Goal: Task Accomplishment & Management: Use online tool/utility

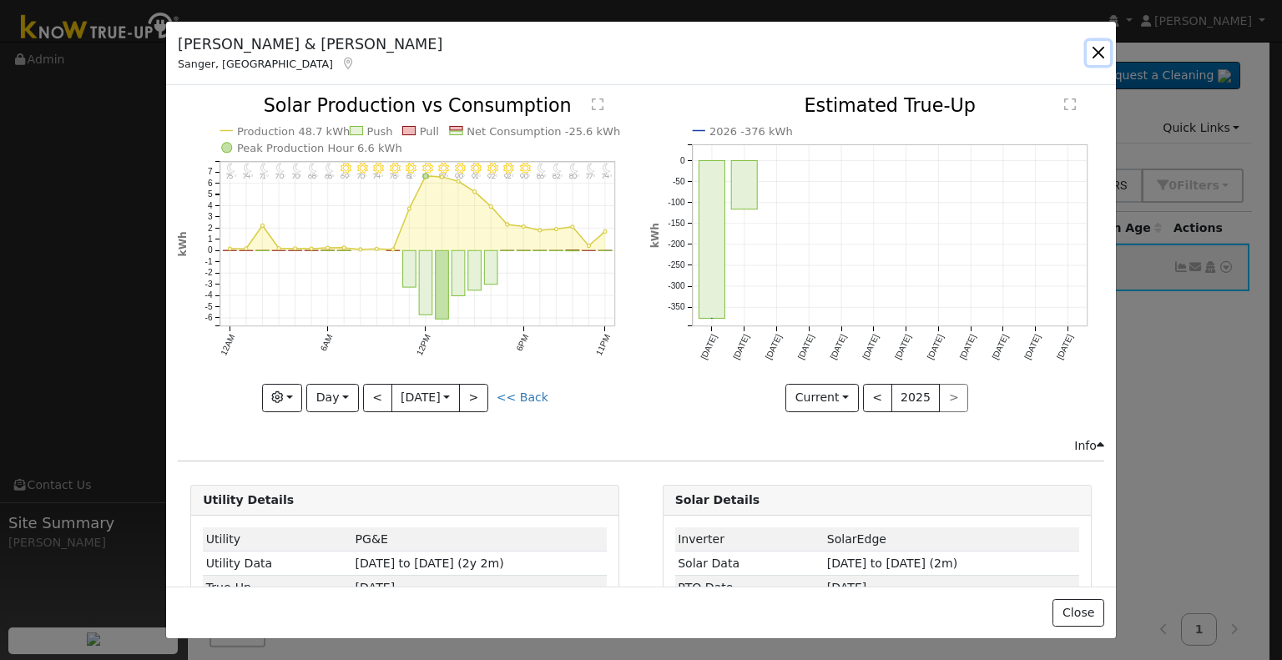
click at [1101, 50] on button "button" at bounding box center [1097, 52] width 23 height 23
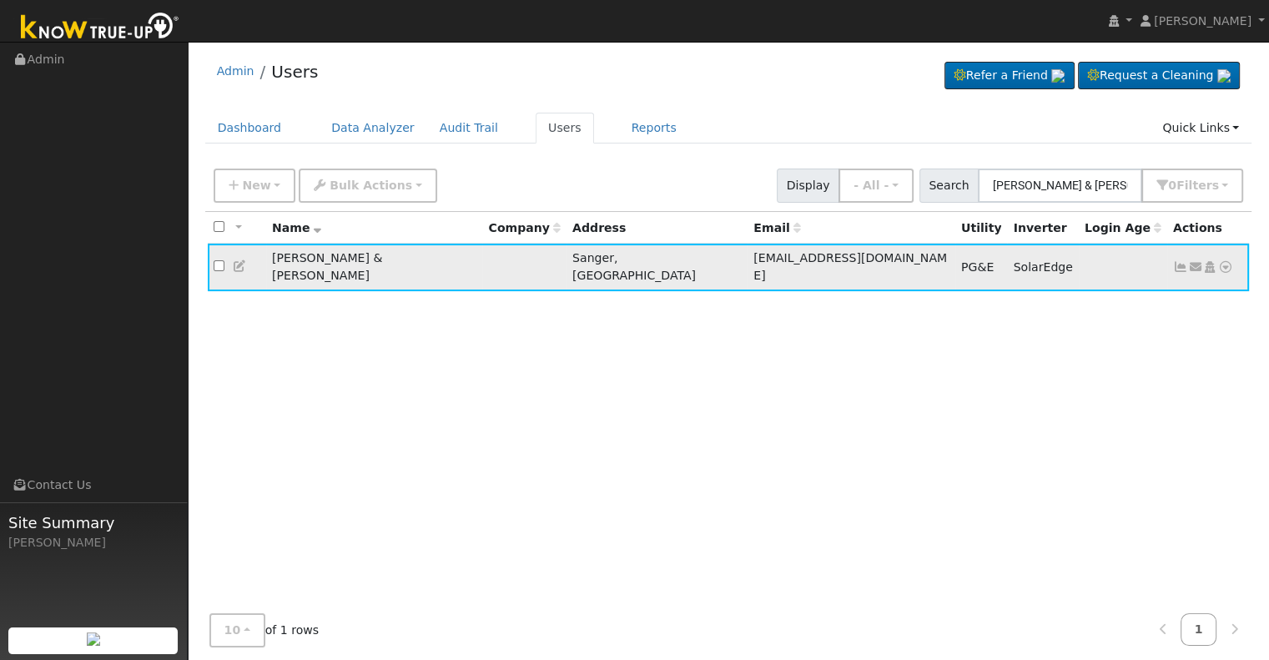
click at [269, 256] on td "[PERSON_NAME] & [PERSON_NAME]" at bounding box center [374, 268] width 217 height 48
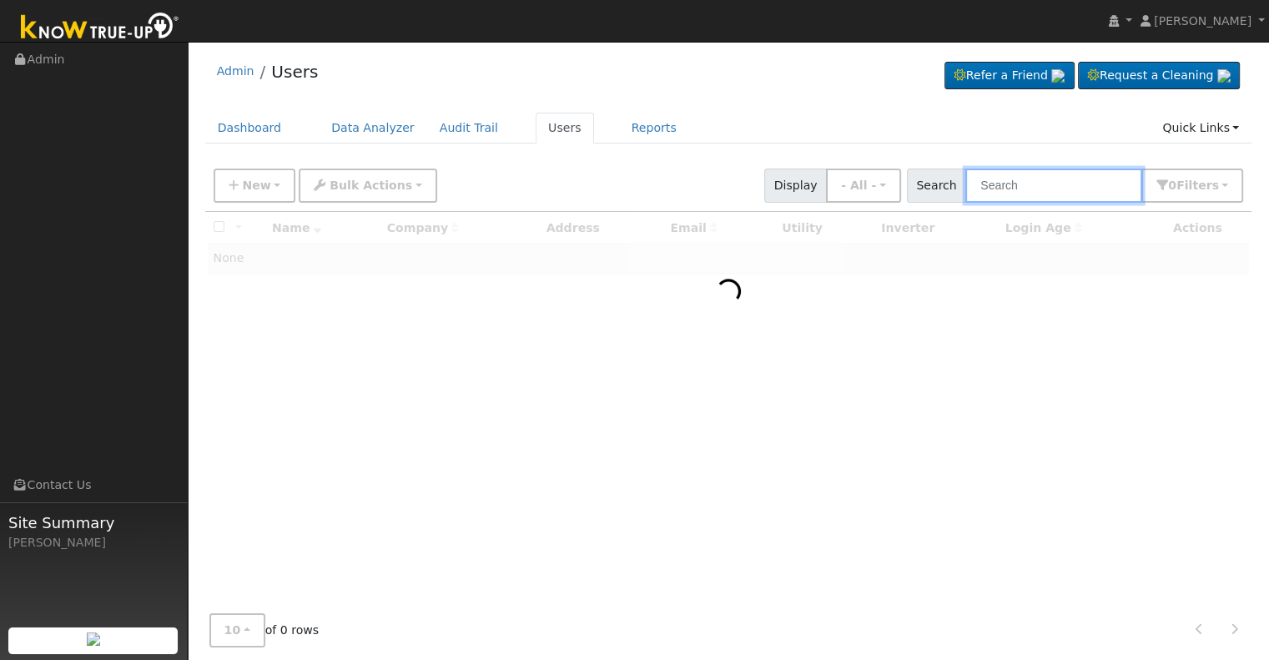
click at [1004, 184] on input "text" at bounding box center [1053, 186] width 177 height 34
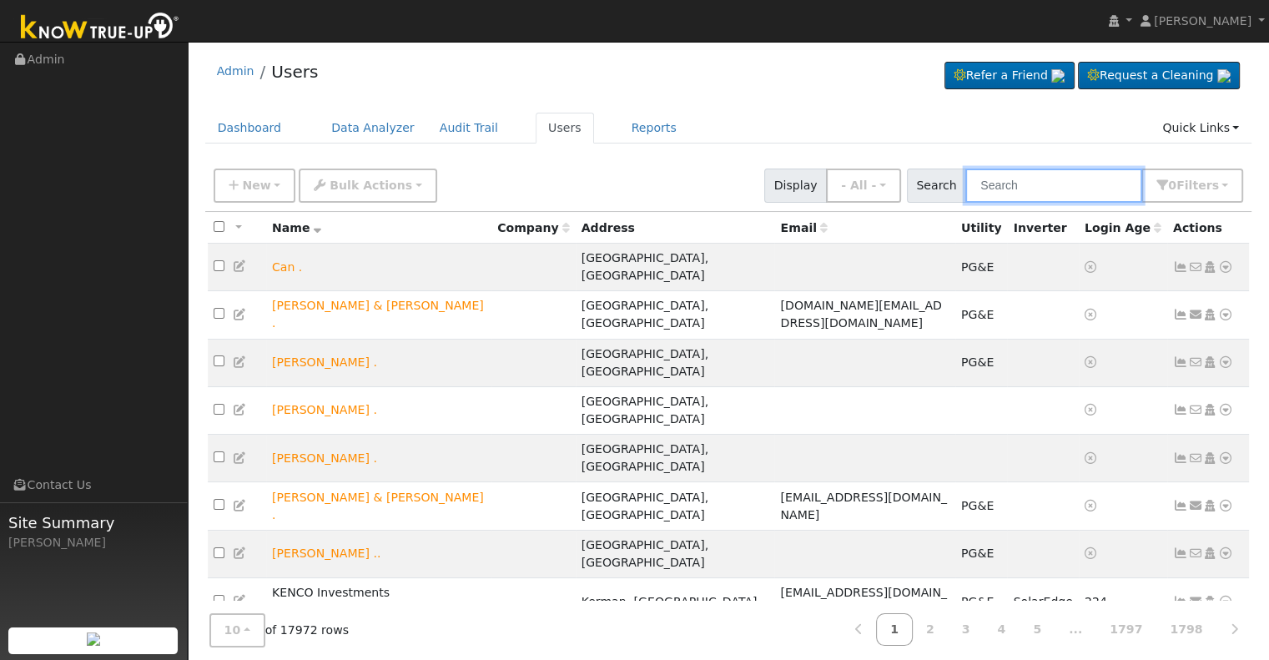
paste input "[PERSON_NAME]"
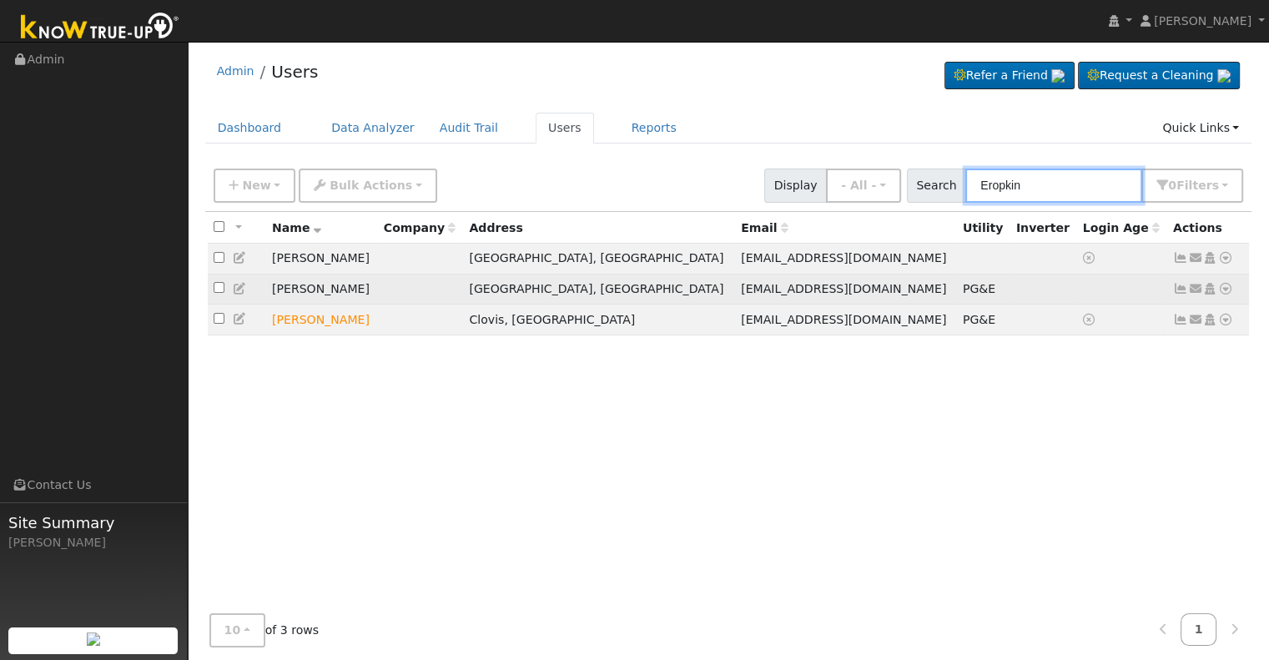
type input "Eropkin"
click at [1185, 289] on icon at bounding box center [1180, 289] width 15 height 12
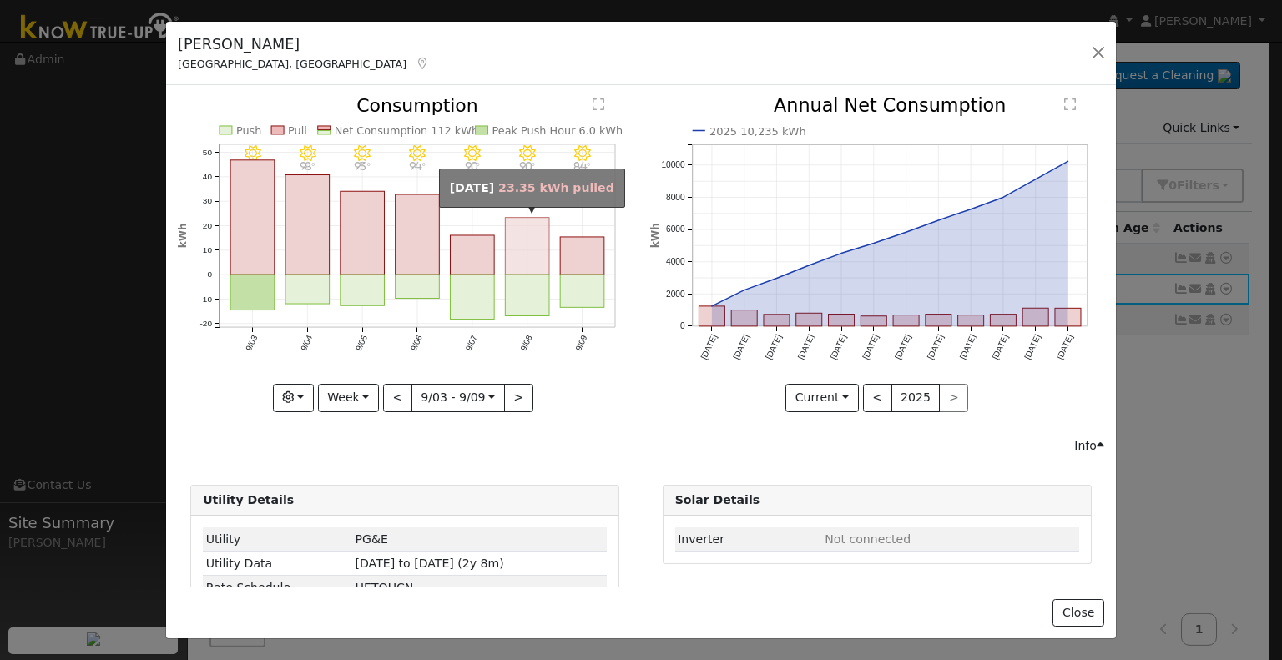
click at [516, 252] on rect "onclick=""" at bounding box center [528, 246] width 44 height 57
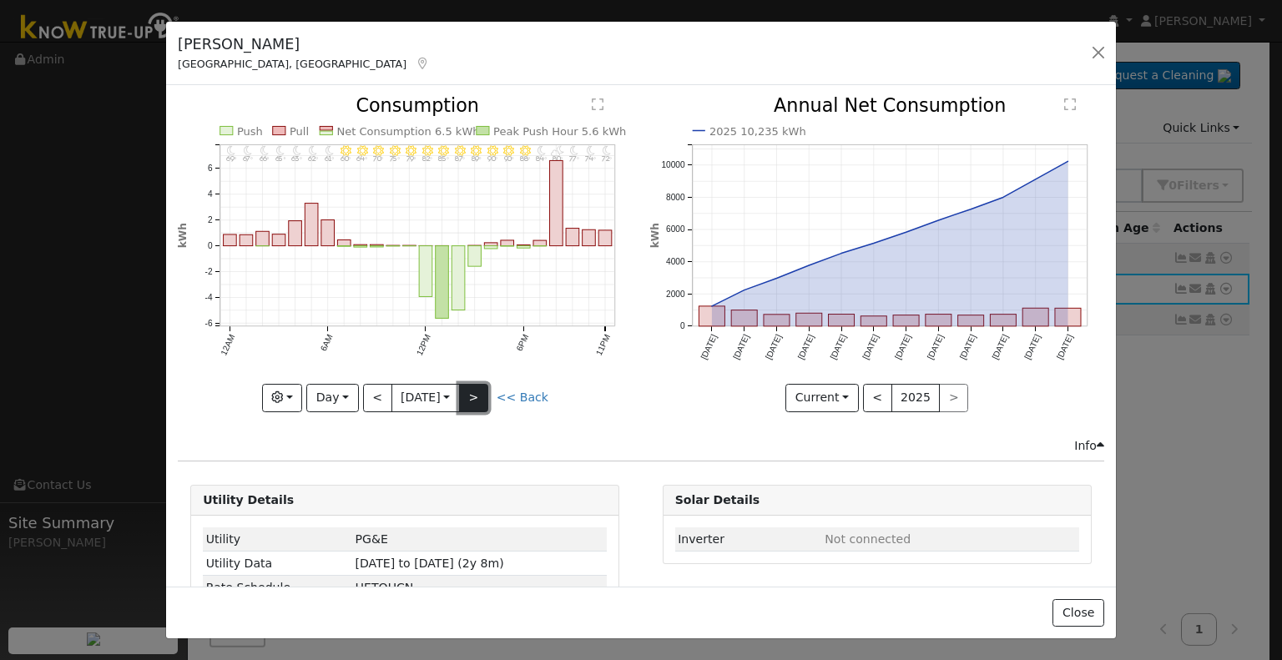
click at [484, 394] on button ">" at bounding box center [473, 398] width 29 height 28
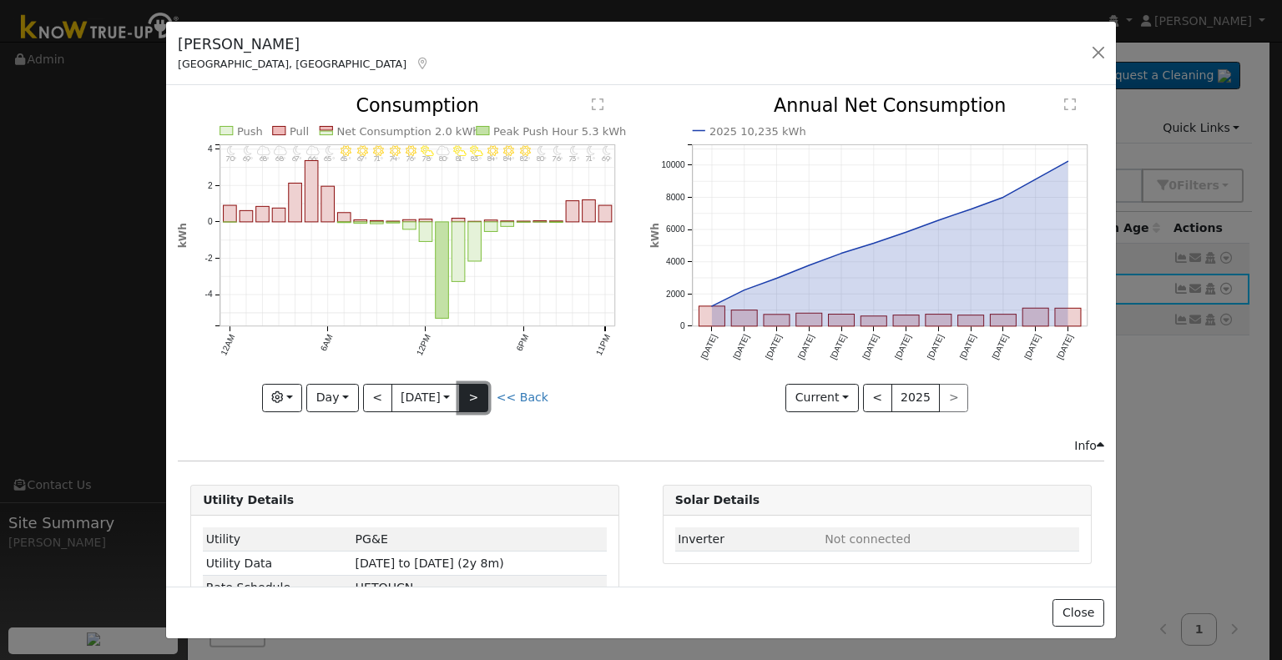
click at [484, 394] on button ">" at bounding box center [473, 398] width 29 height 28
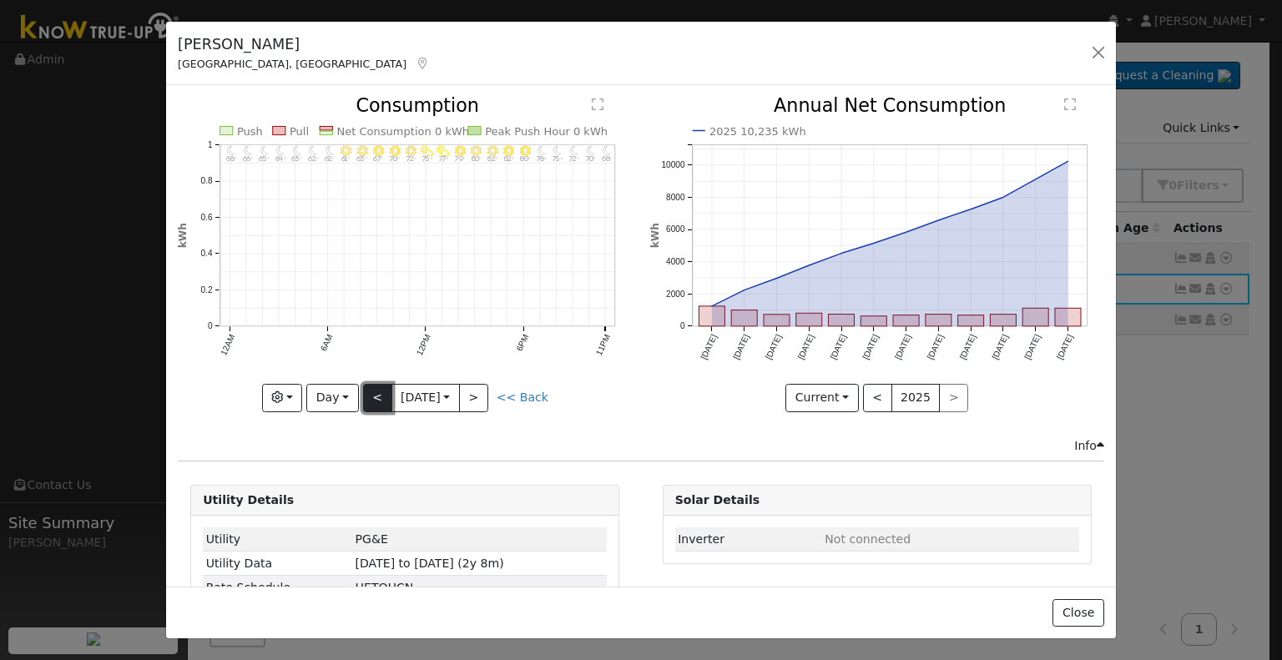
click at [363, 394] on button "<" at bounding box center [377, 398] width 29 height 28
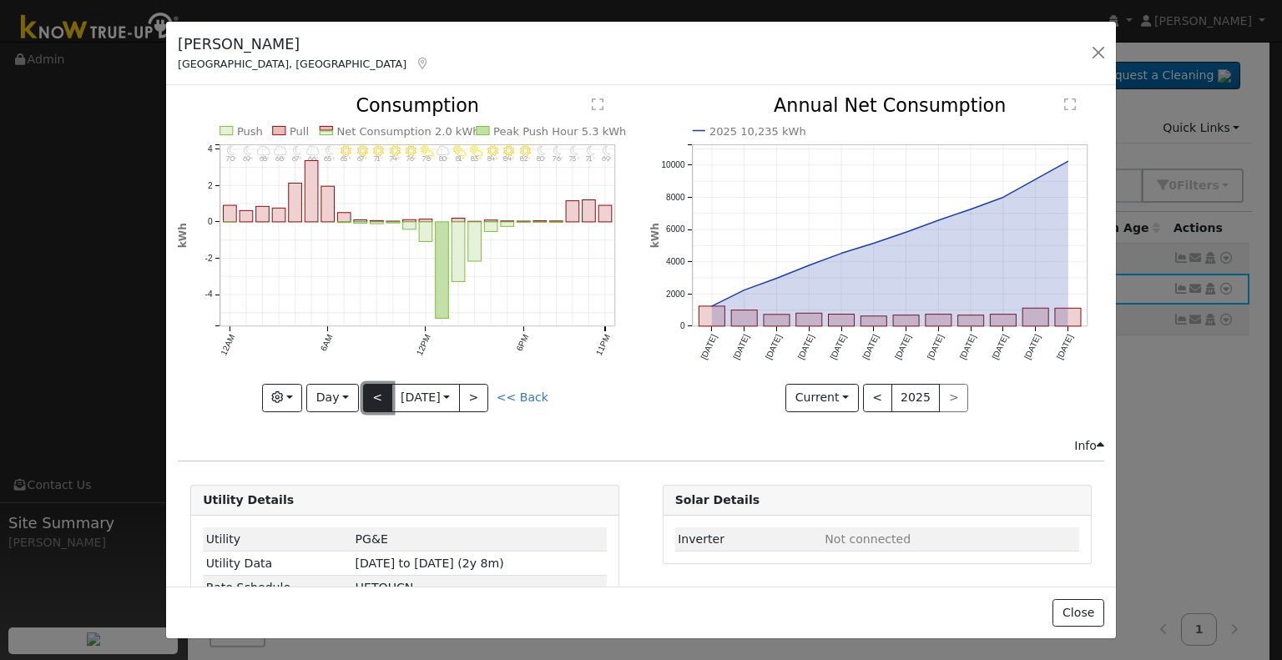
click at [363, 394] on button "<" at bounding box center [377, 398] width 29 height 28
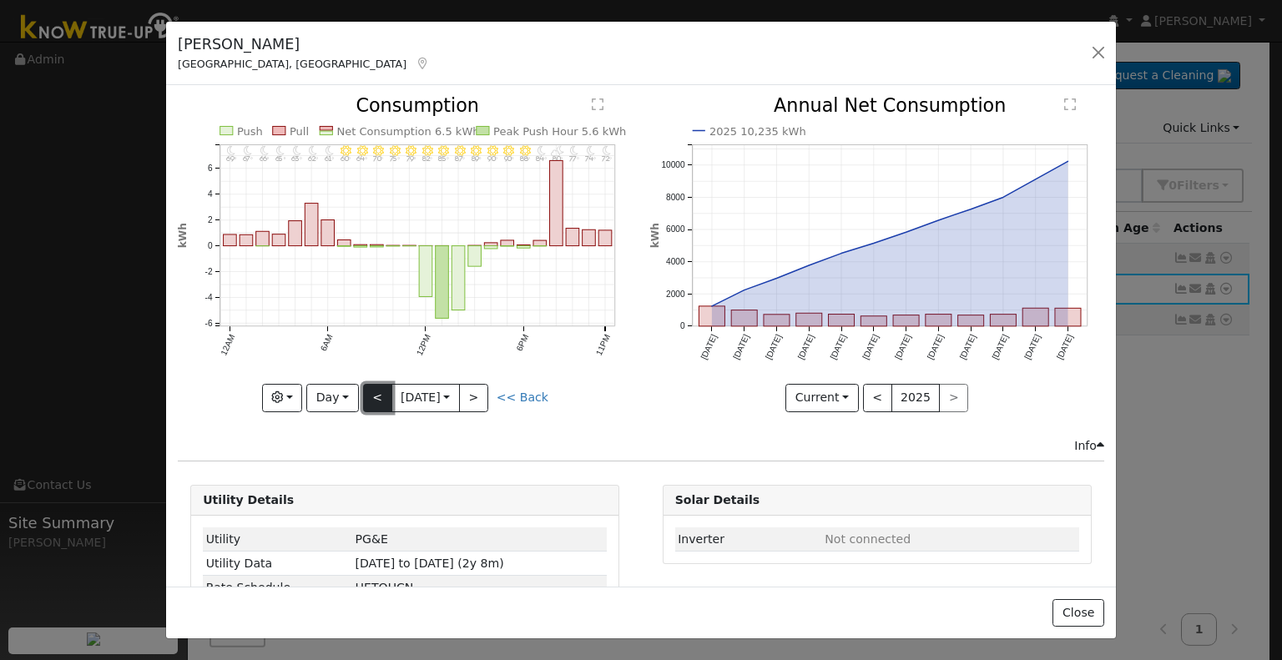
click at [363, 394] on button "<" at bounding box center [377, 398] width 29 height 28
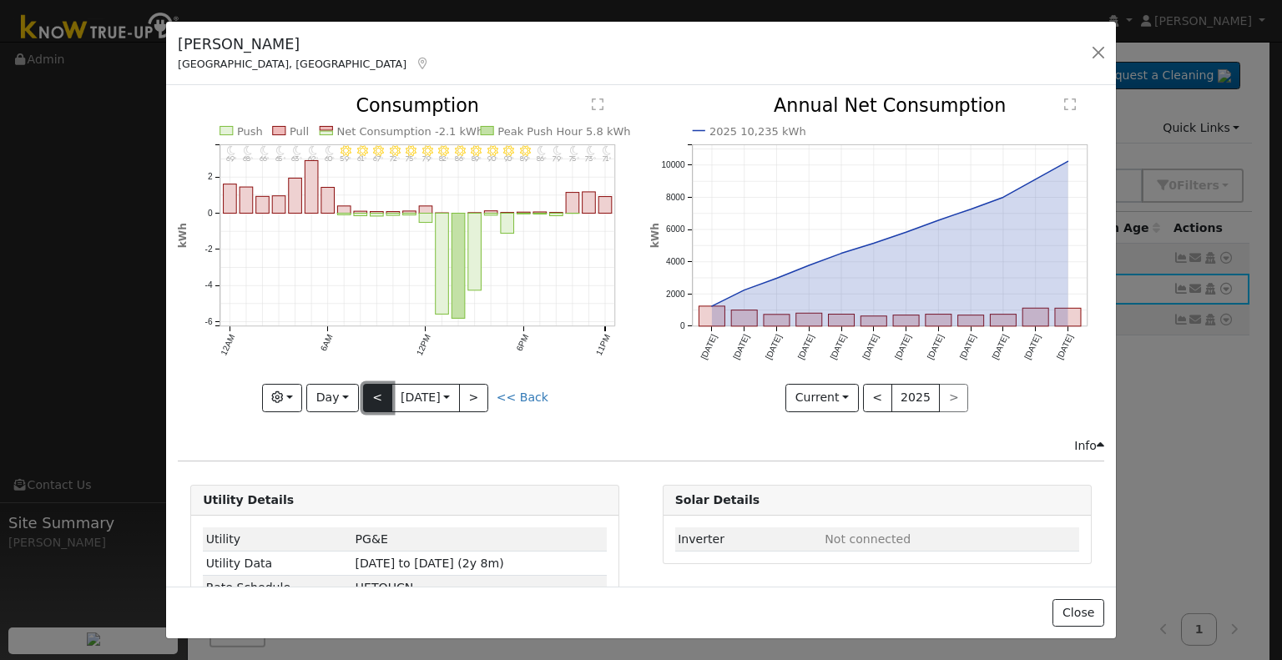
click at [363, 394] on button "<" at bounding box center [377, 398] width 29 height 28
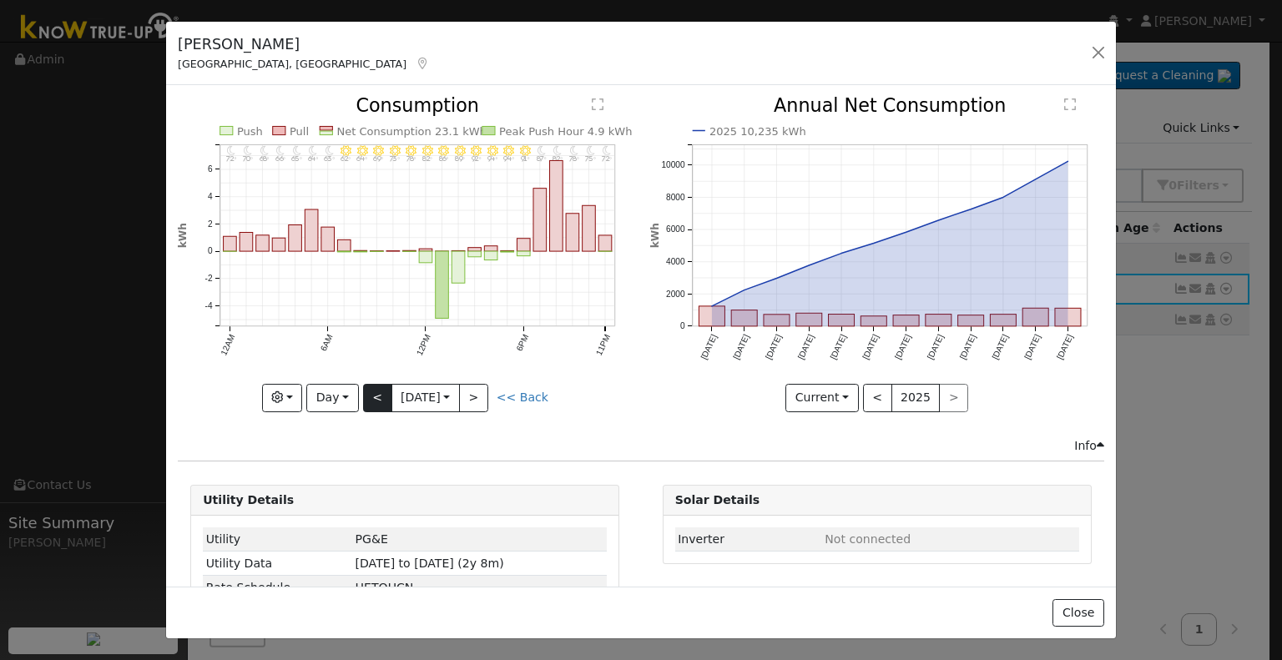
click at [359, 394] on icon "11PM - Clear 72° 10PM - Clear 75° 9PM - MostlyClear 78° 8PM - MostlyClear 82° 7…" at bounding box center [405, 249] width 454 height 305
click at [371, 391] on button "<" at bounding box center [377, 398] width 29 height 28
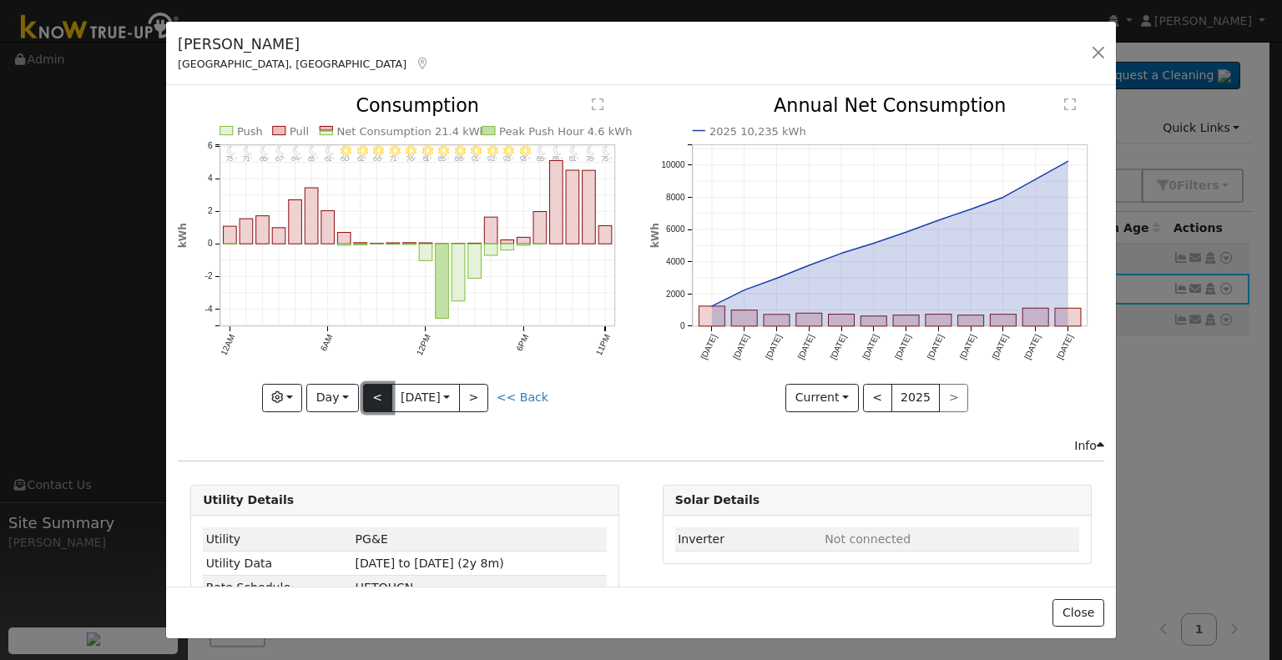
click at [371, 391] on button "<" at bounding box center [377, 398] width 29 height 28
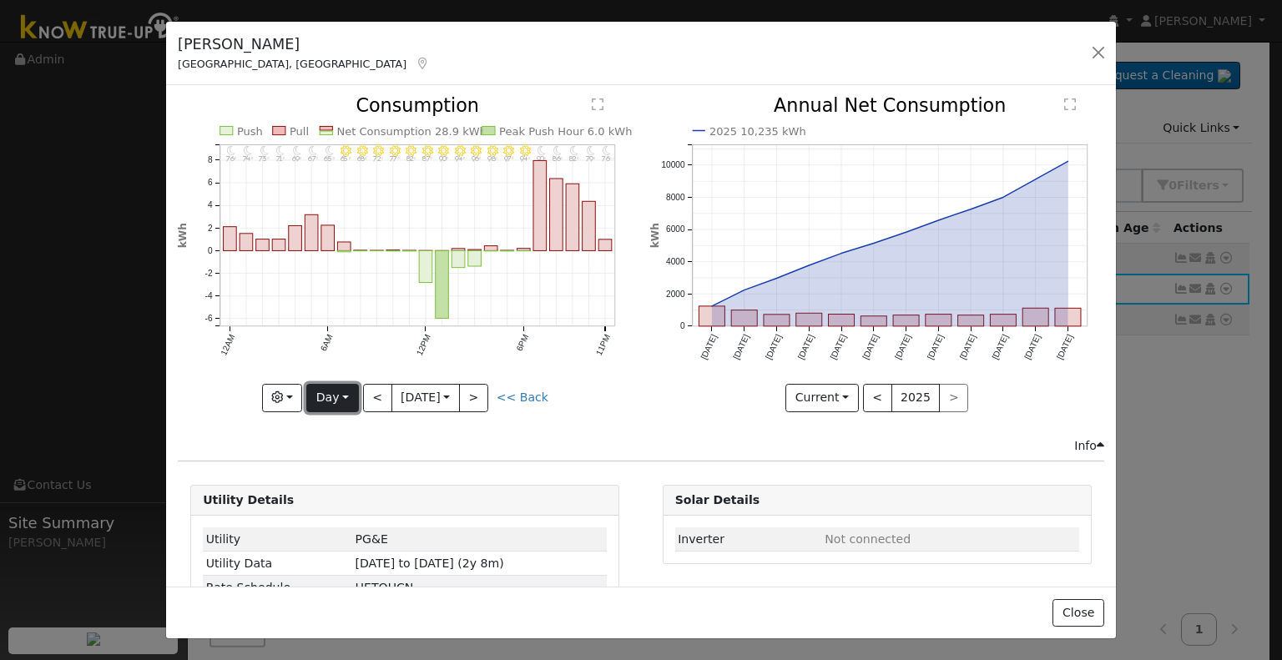
click at [341, 389] on button "Day" at bounding box center [332, 398] width 52 height 28
click at [330, 490] on link "Year" at bounding box center [365, 501] width 116 height 23
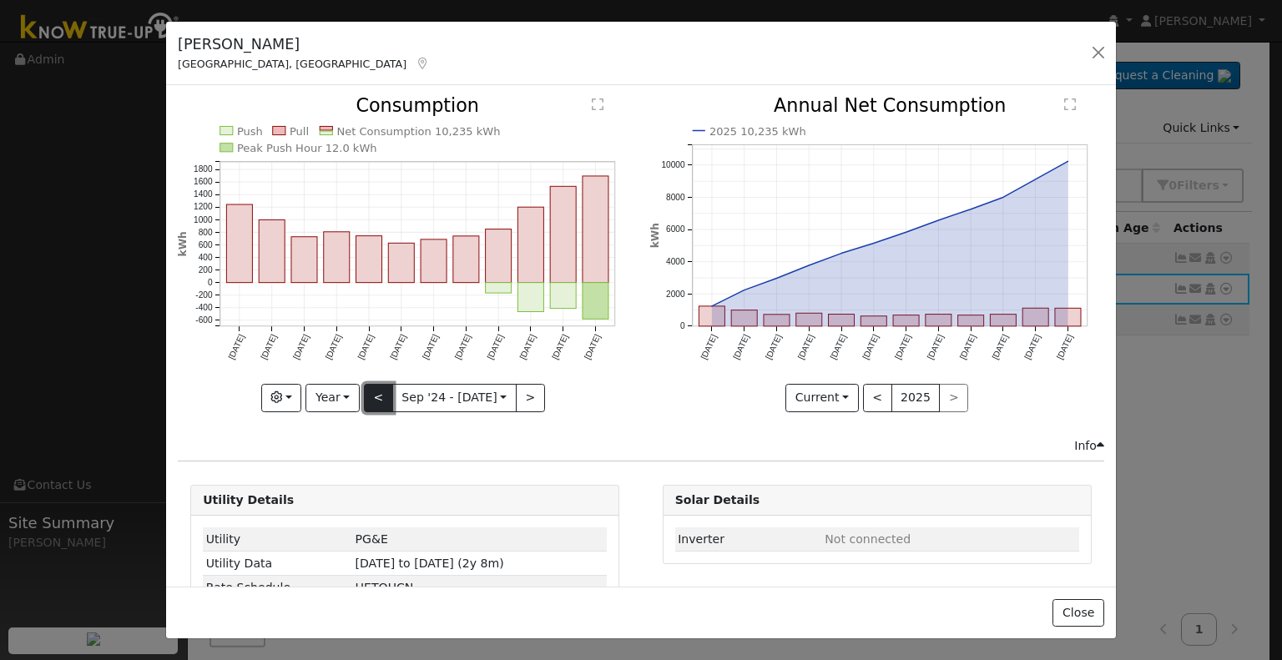
click at [370, 398] on button "<" at bounding box center [378, 398] width 29 height 28
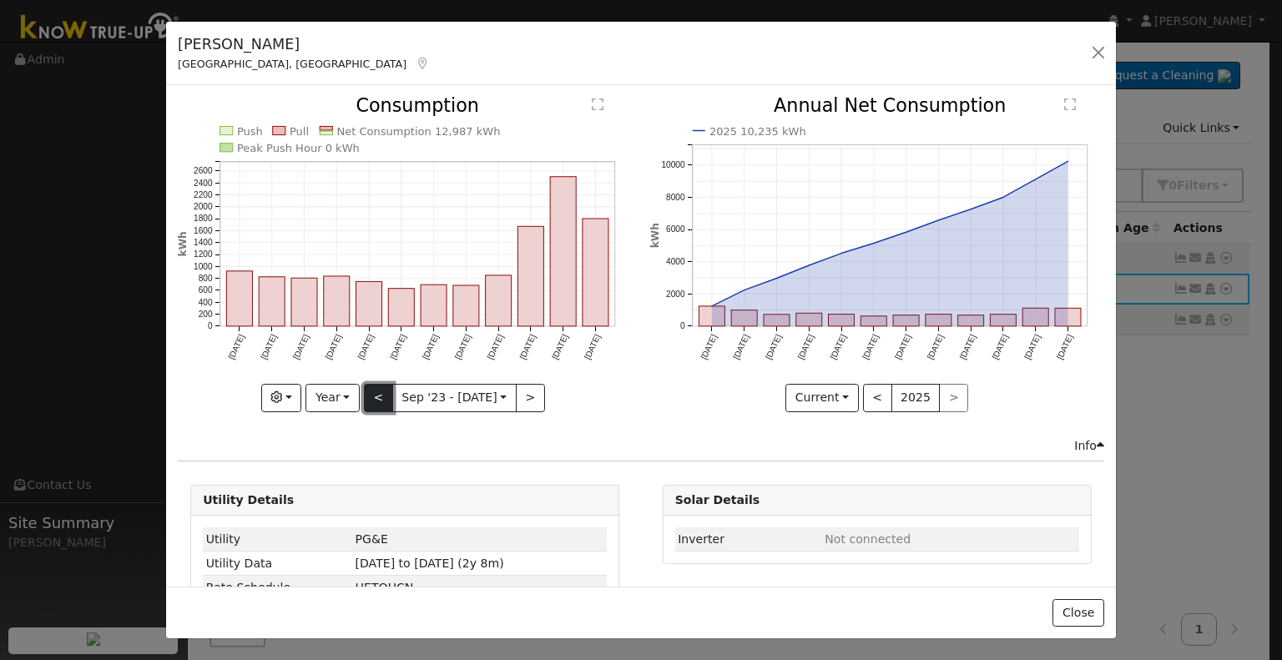
click at [370, 398] on button "<" at bounding box center [378, 398] width 29 height 28
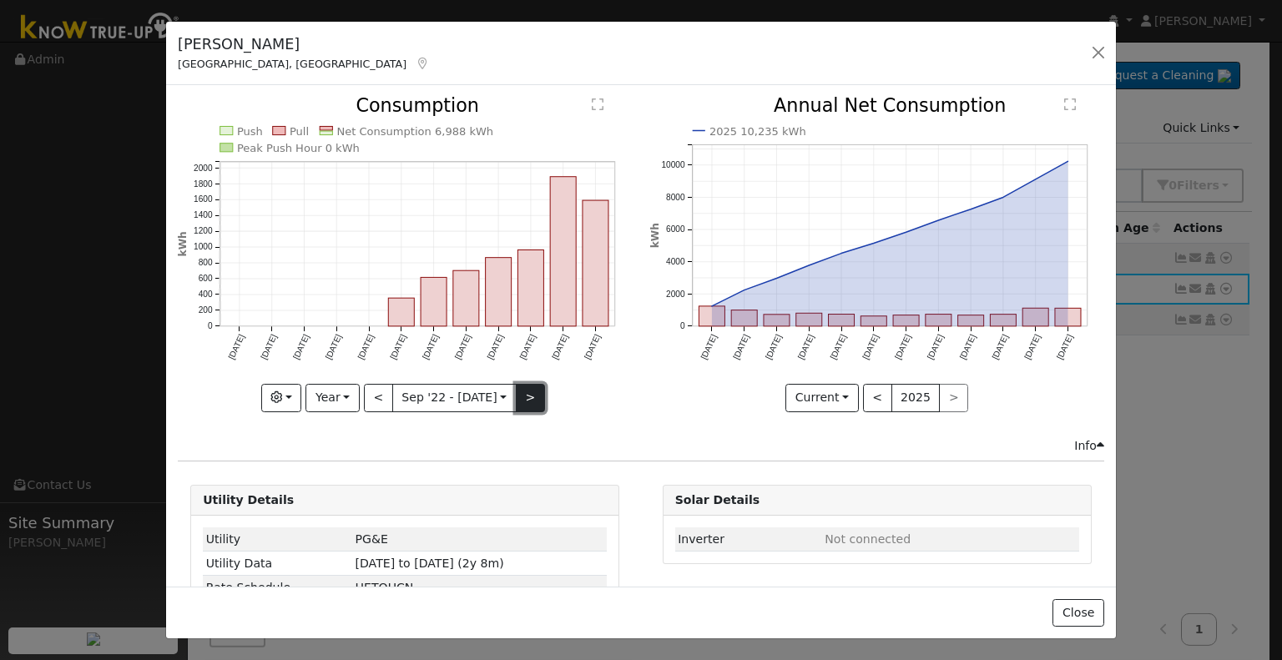
click at [516, 390] on button ">" at bounding box center [530, 398] width 29 height 28
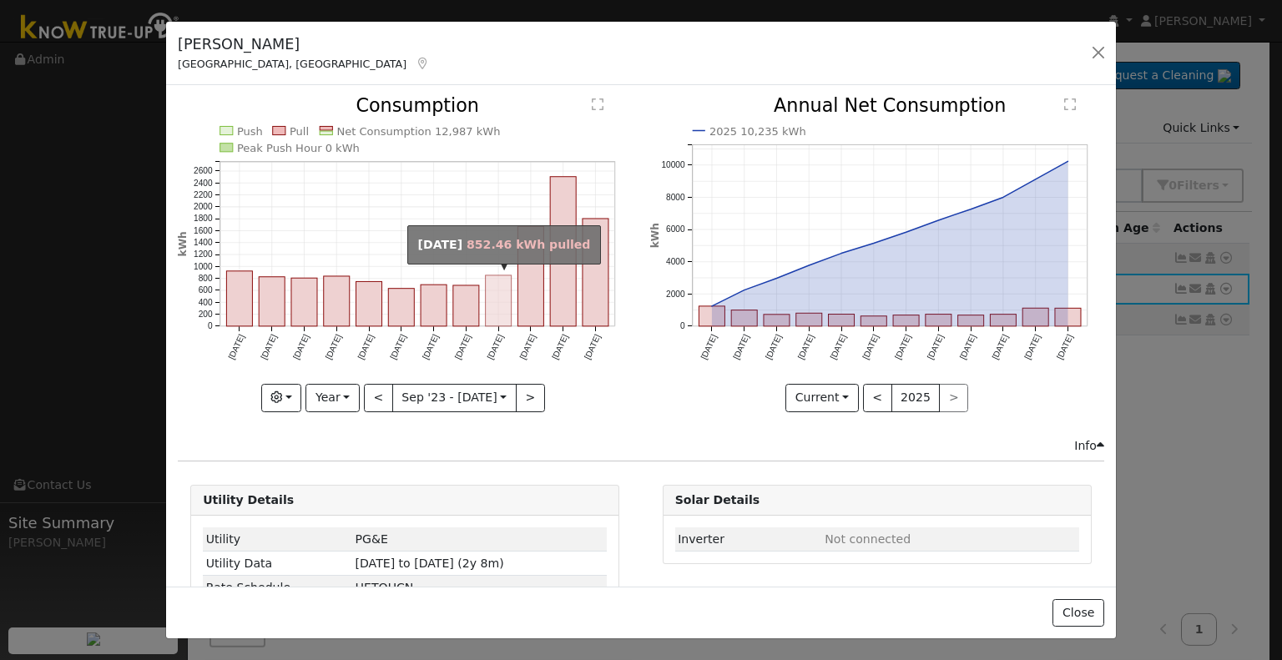
click at [488, 313] on rect "onclick=""" at bounding box center [499, 300] width 26 height 51
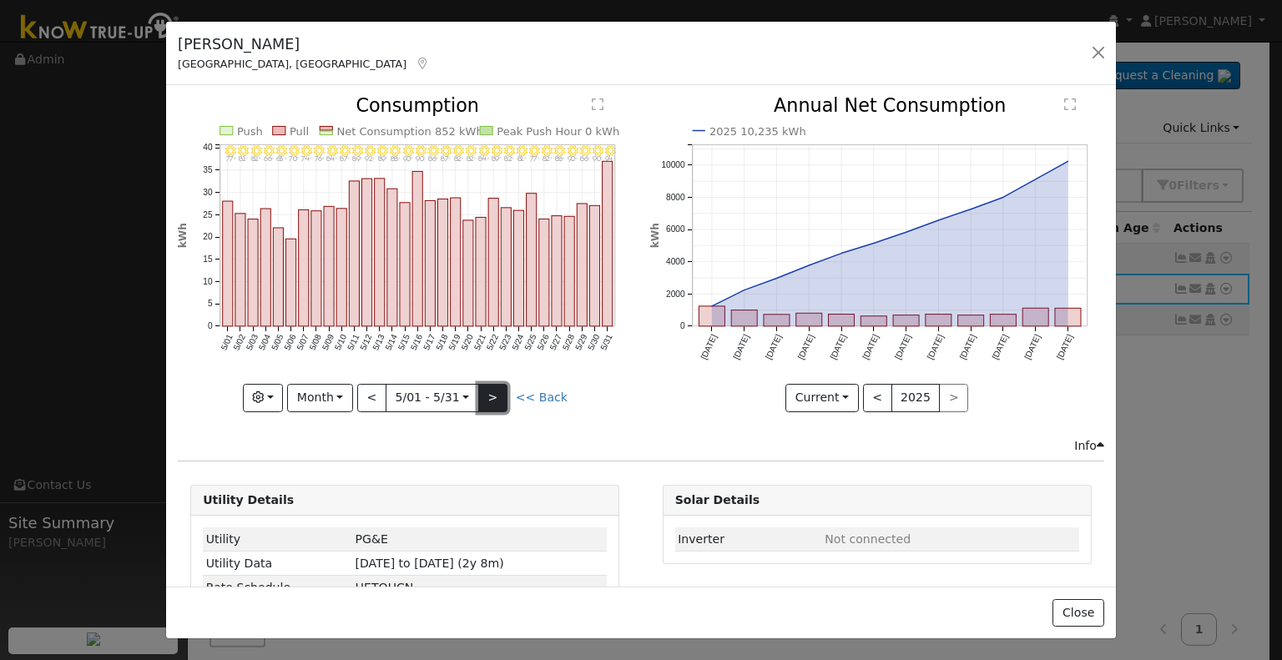
click at [482, 391] on button ">" at bounding box center [492, 398] width 29 height 28
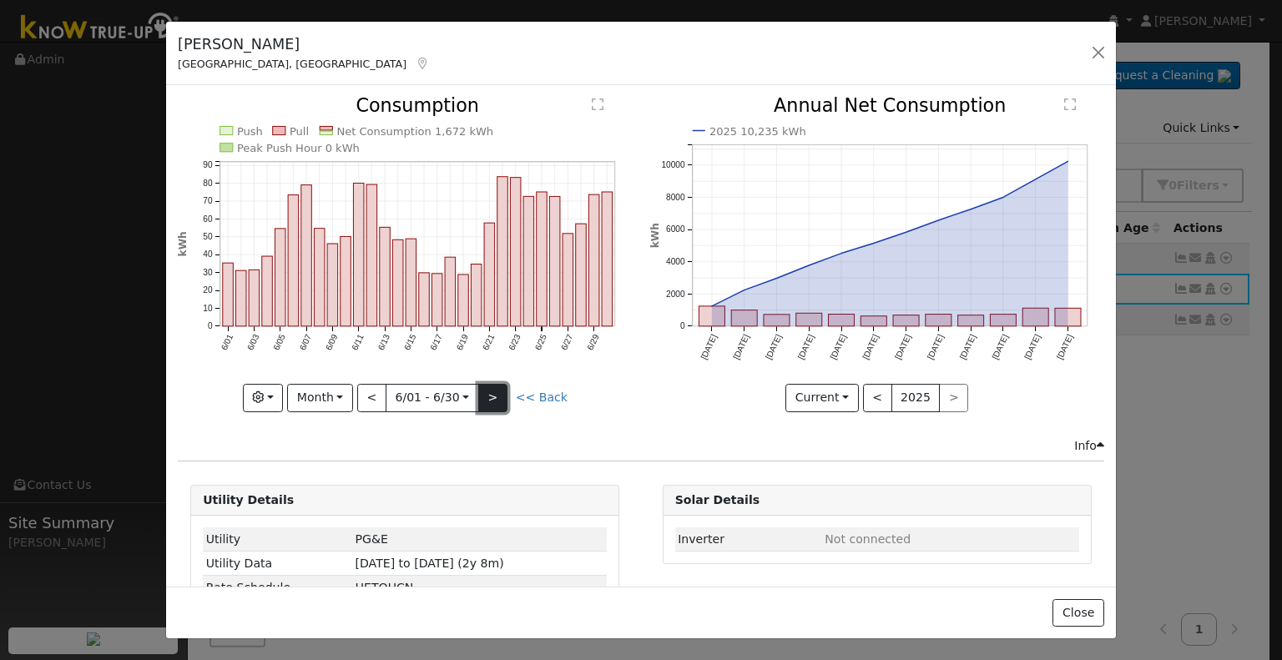
click at [482, 391] on button ">" at bounding box center [492, 398] width 29 height 28
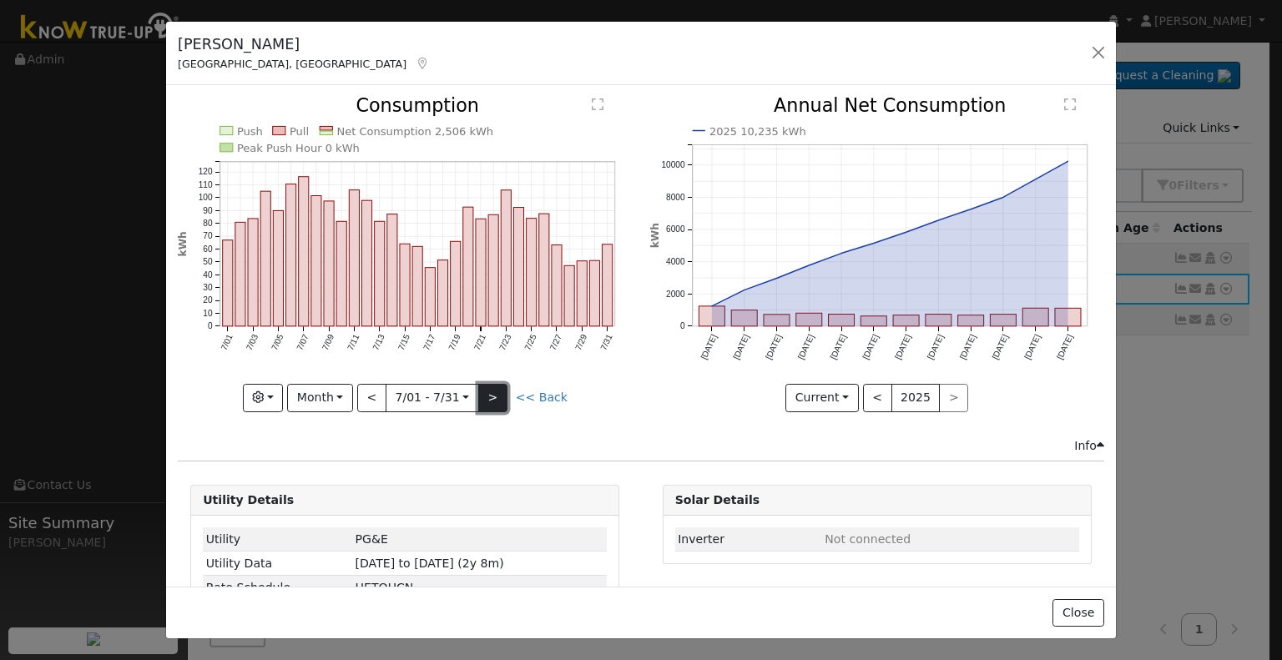
click at [482, 391] on button ">" at bounding box center [492, 398] width 29 height 28
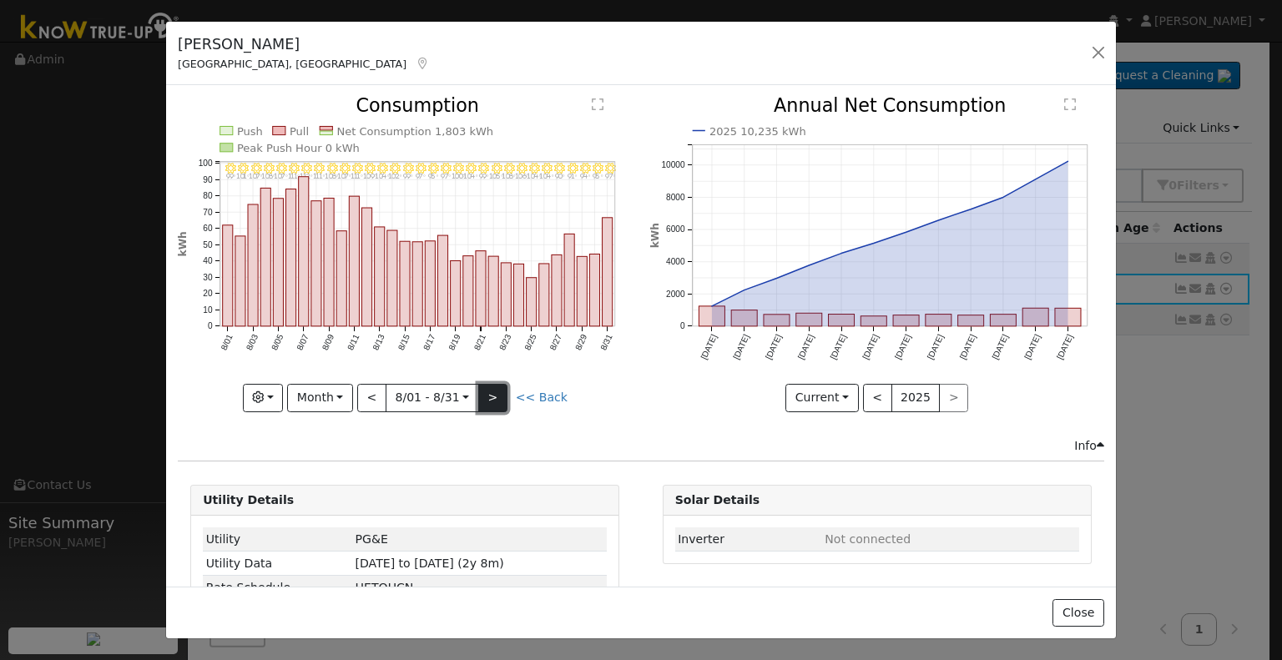
click at [482, 391] on button ">" at bounding box center [492, 398] width 29 height 28
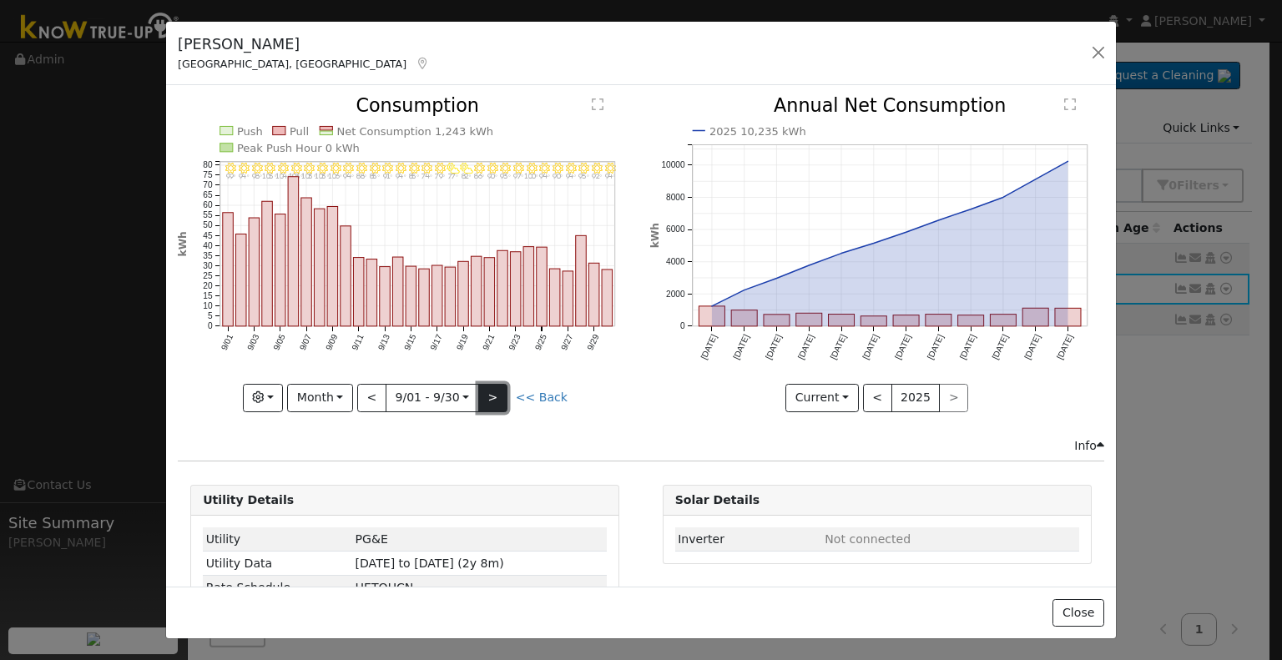
click at [482, 391] on button ">" at bounding box center [492, 398] width 29 height 28
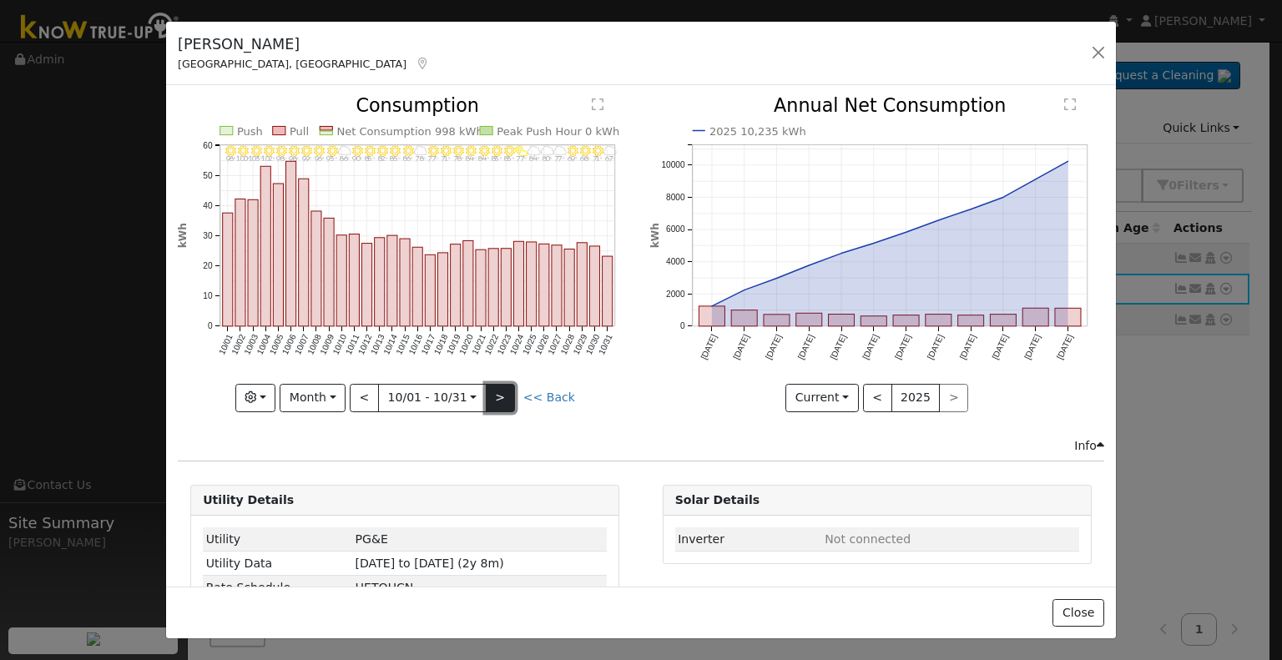
click at [486, 391] on button ">" at bounding box center [500, 398] width 29 height 28
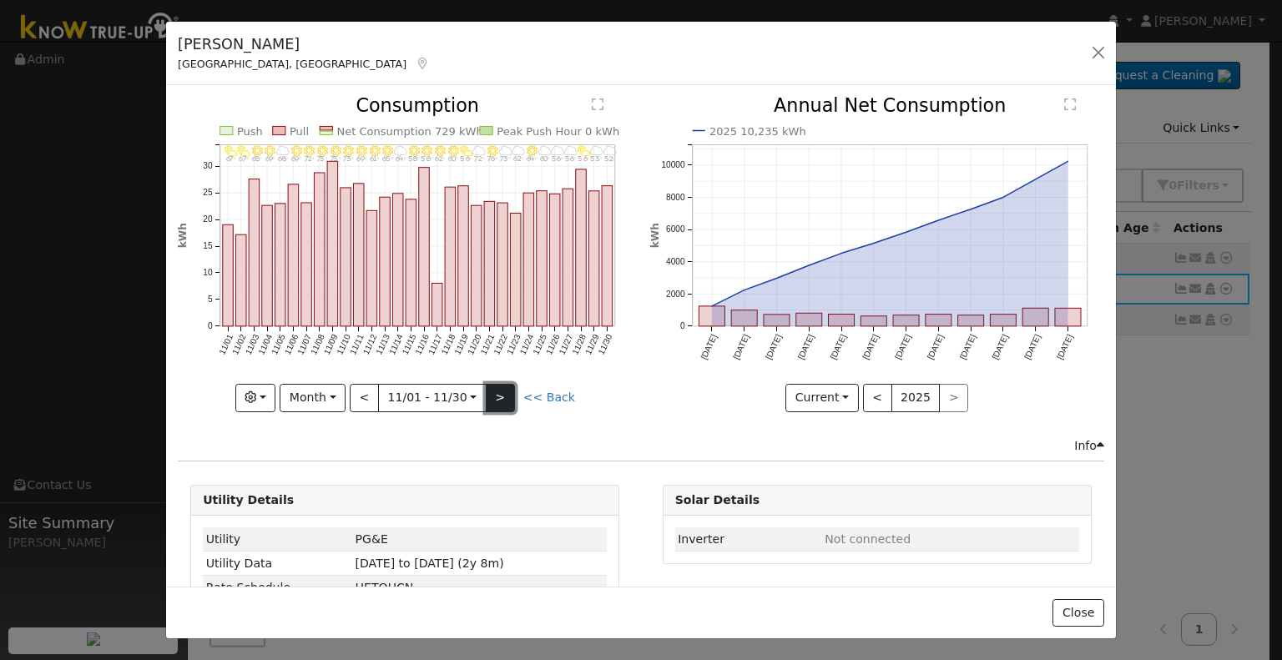
click at [486, 391] on button ">" at bounding box center [500, 398] width 29 height 28
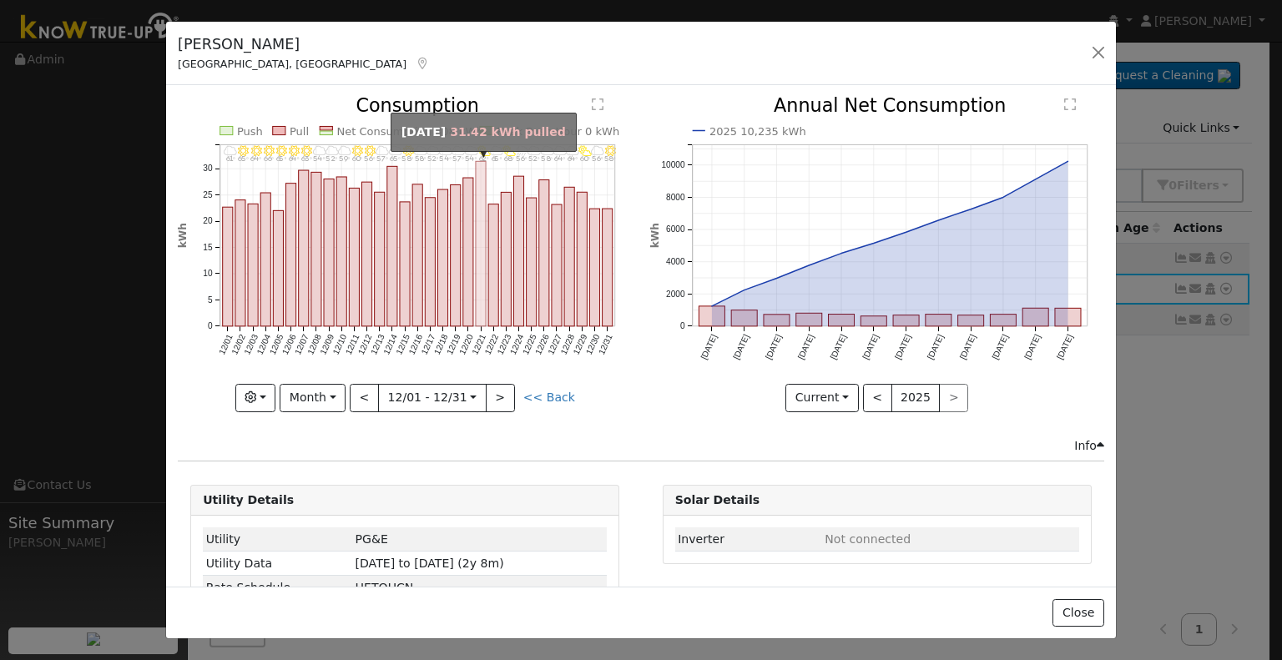
click at [479, 316] on rect "onclick=""" at bounding box center [481, 244] width 10 height 165
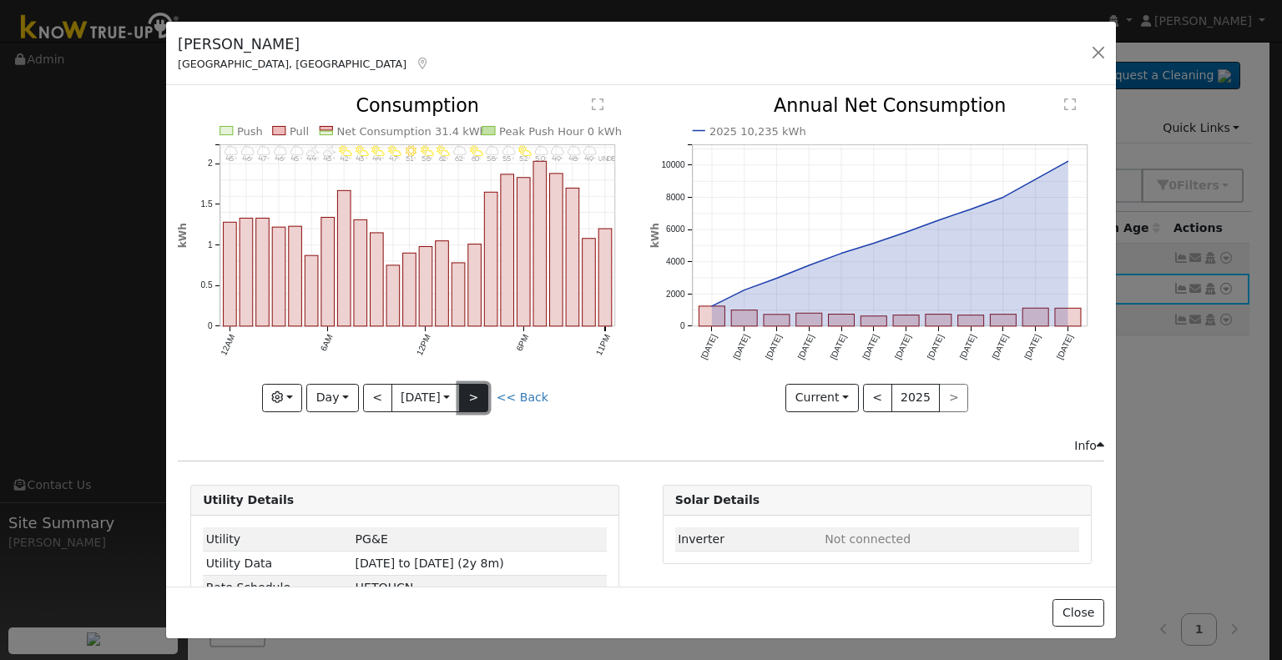
click at [475, 394] on button ">" at bounding box center [473, 398] width 29 height 28
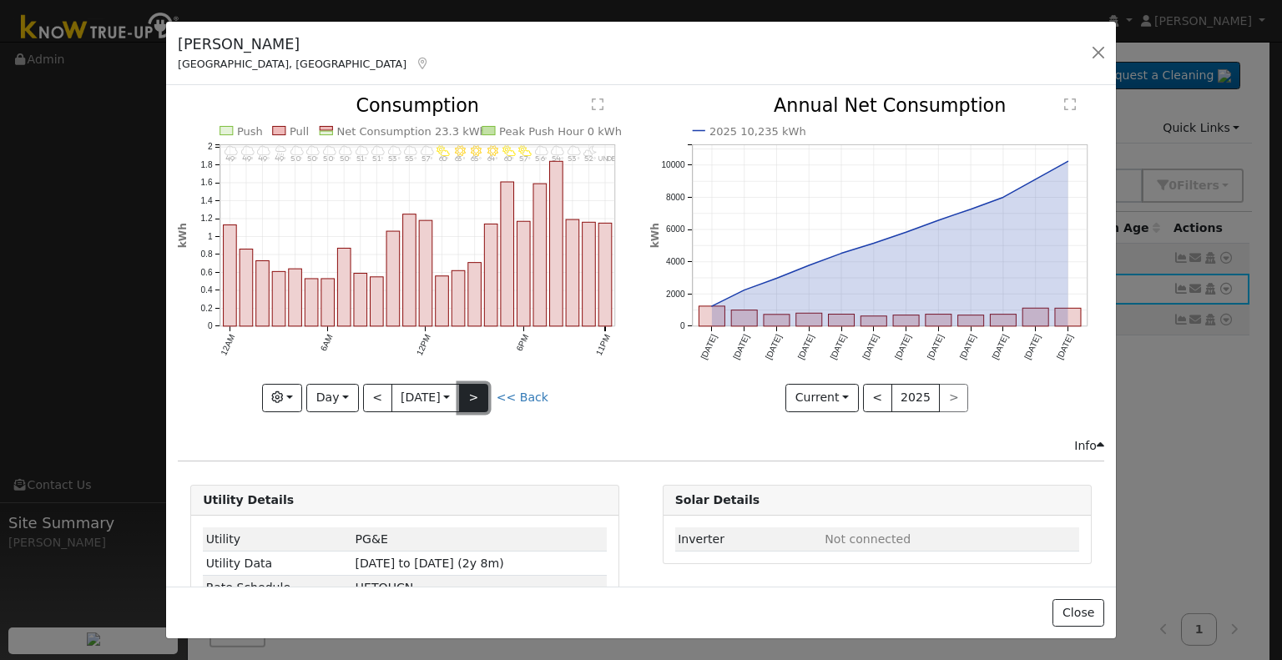
click at [475, 394] on button ">" at bounding box center [473, 398] width 29 height 28
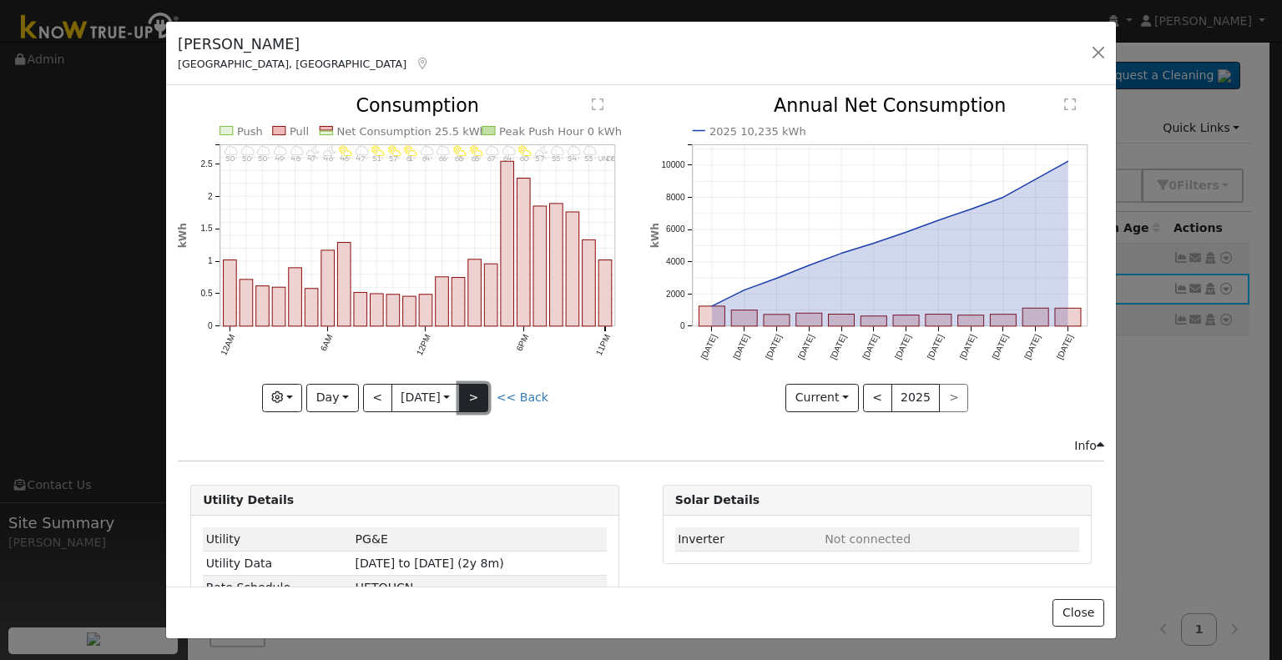
click at [475, 394] on button ">" at bounding box center [473, 398] width 29 height 28
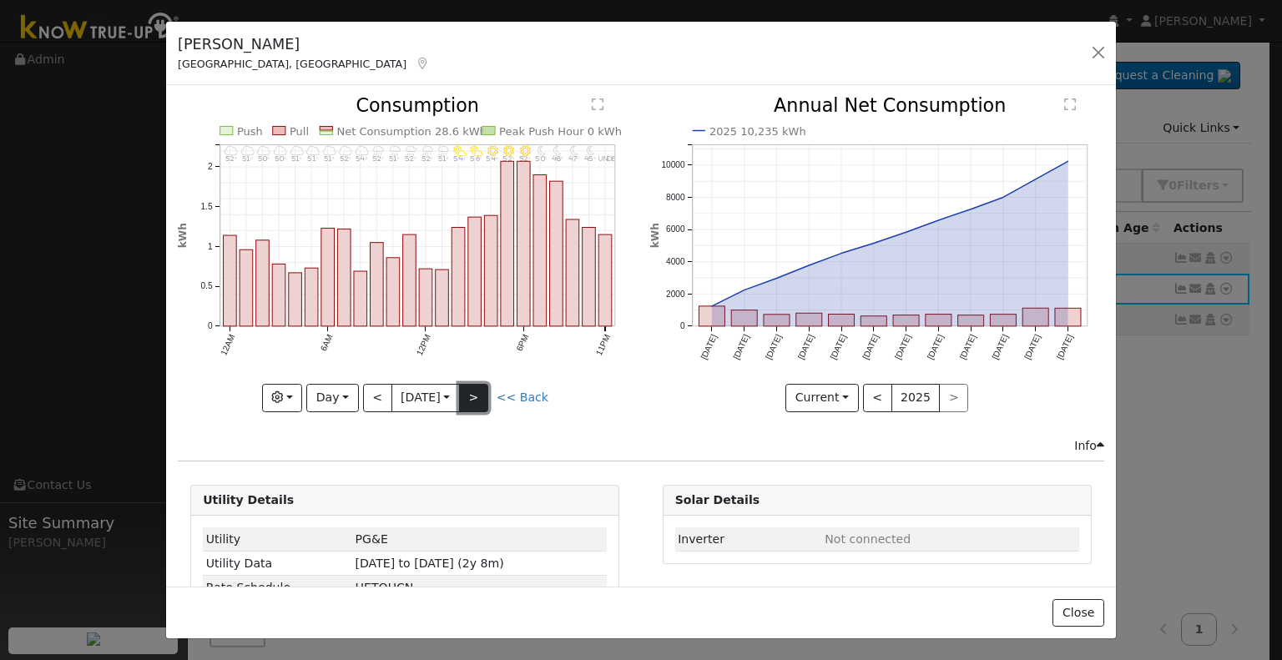
click at [475, 394] on button ">" at bounding box center [473, 398] width 29 height 28
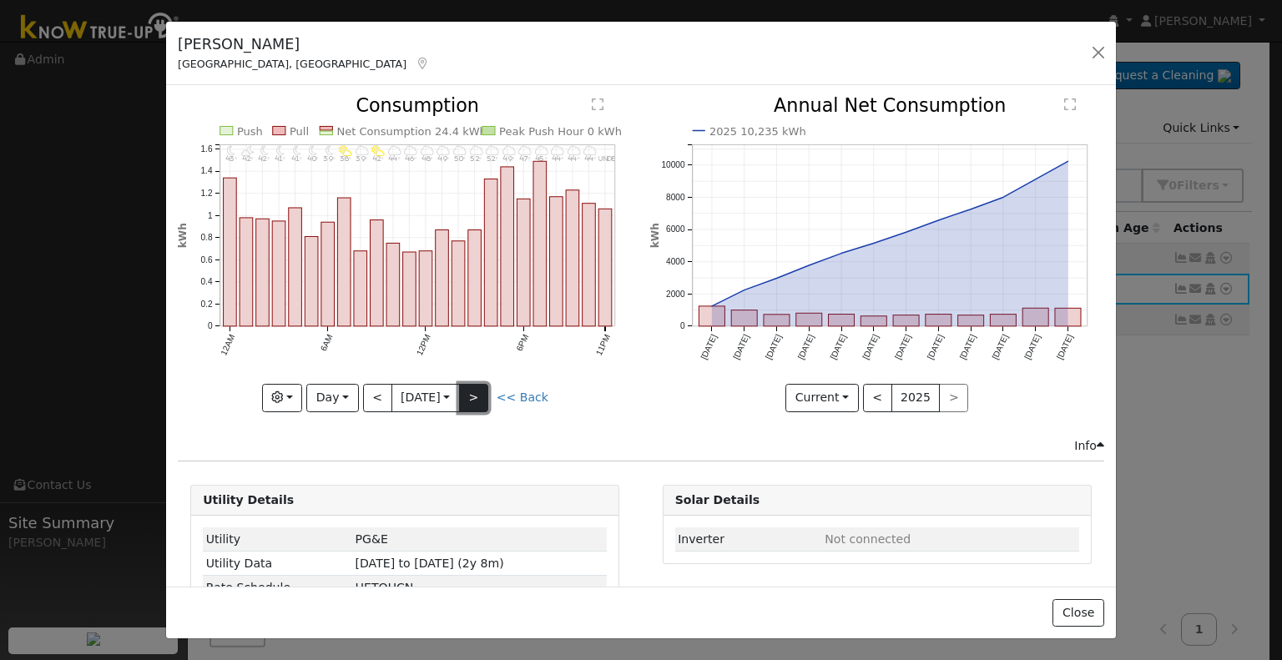
click at [475, 394] on button ">" at bounding box center [473, 398] width 29 height 28
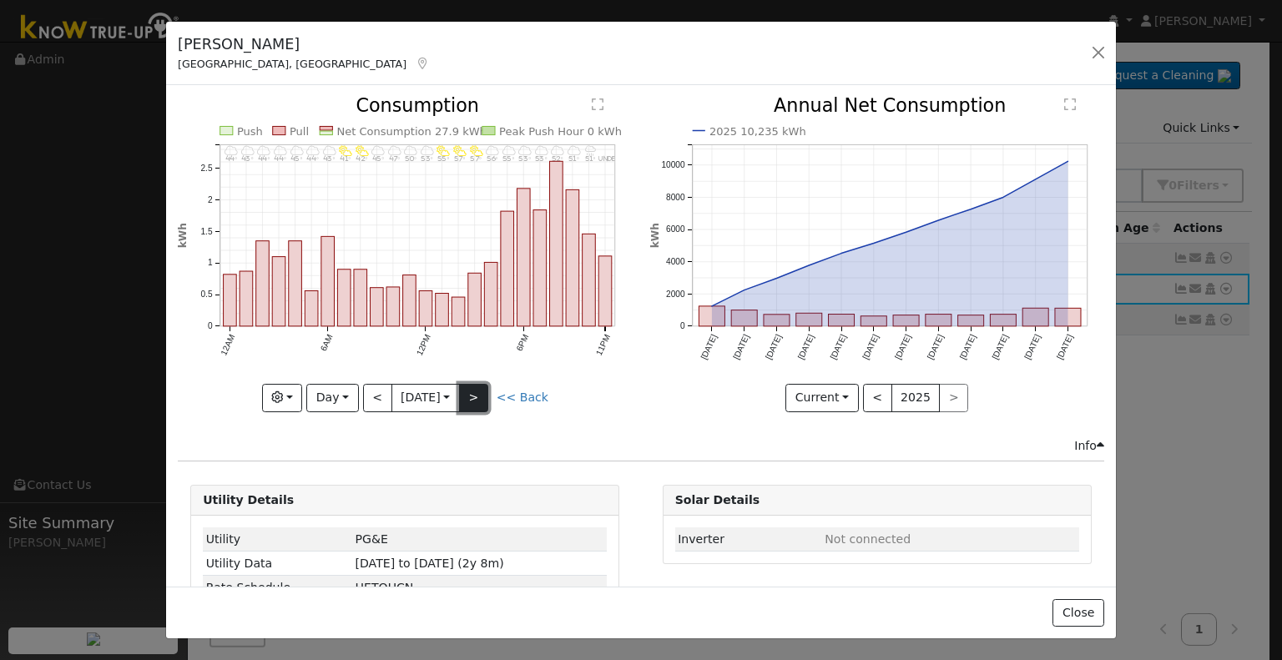
click at [475, 394] on button ">" at bounding box center [473, 398] width 29 height 28
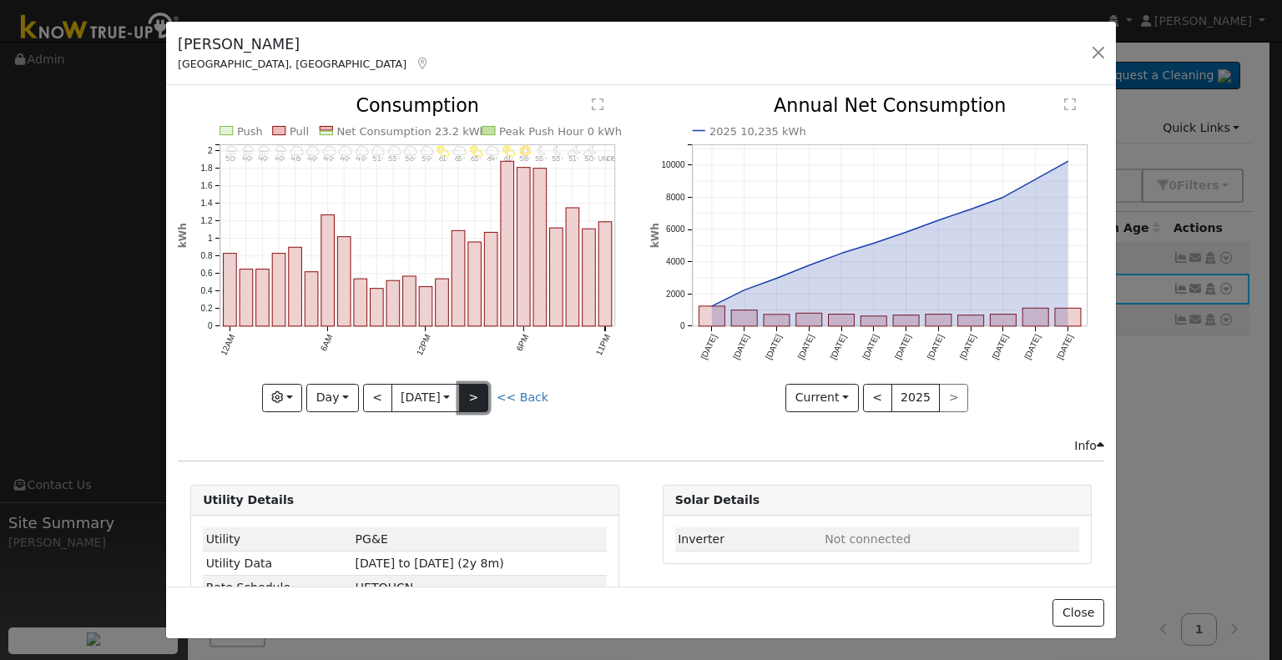
click at [475, 394] on button ">" at bounding box center [473, 398] width 29 height 28
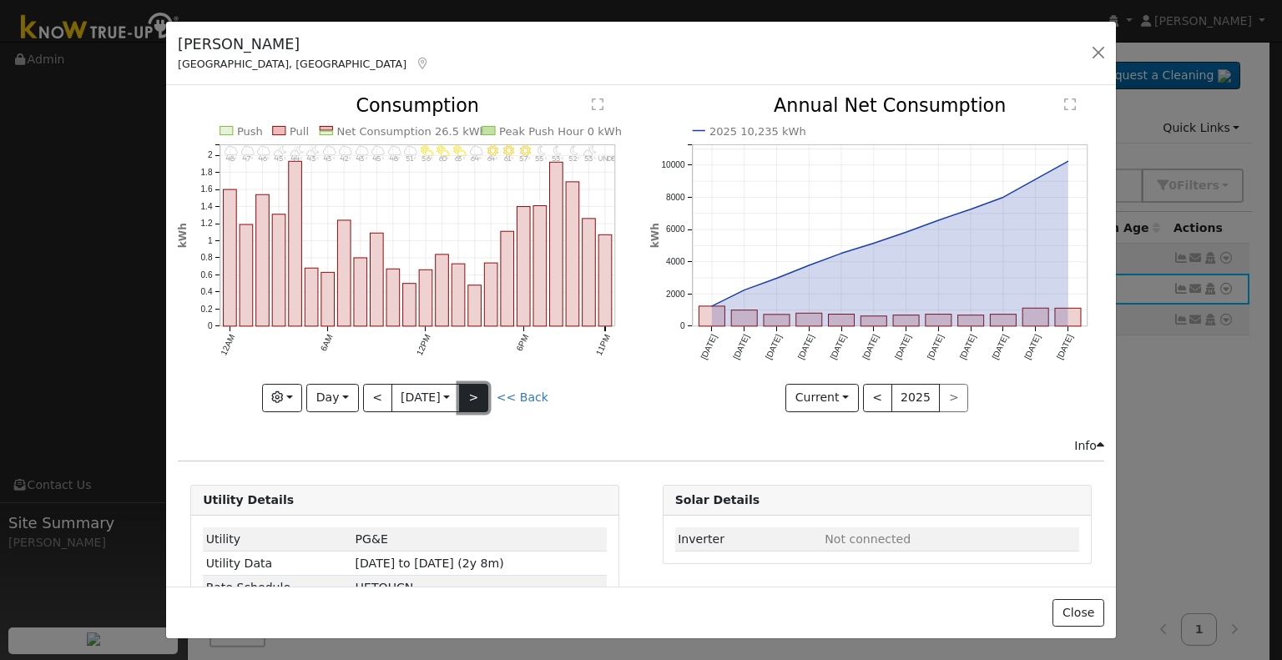
click at [474, 390] on button ">" at bounding box center [473, 398] width 29 height 28
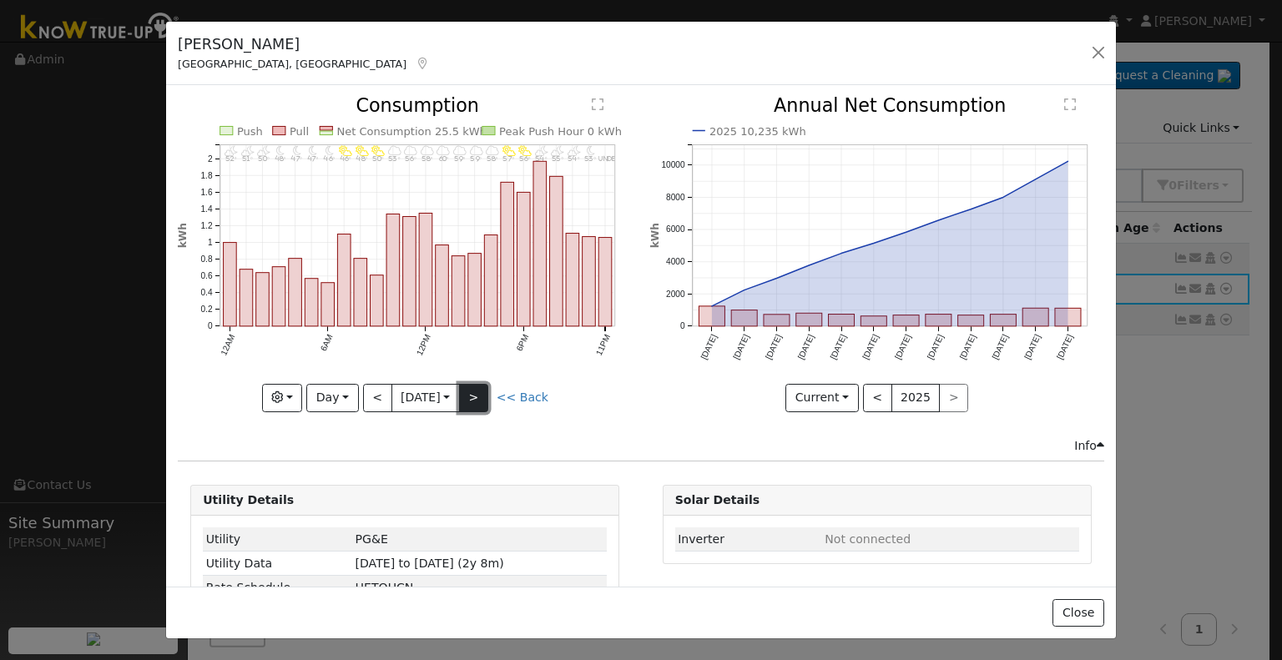
click at [474, 390] on button ">" at bounding box center [473, 398] width 29 height 28
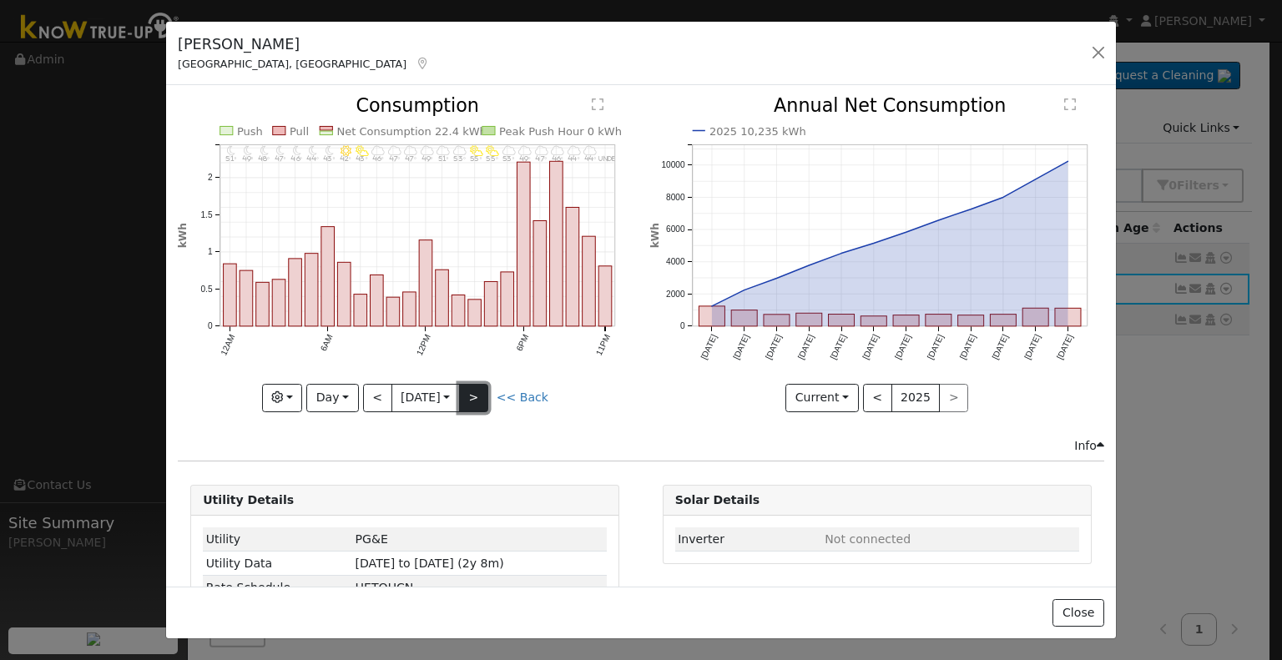
click at [474, 390] on button ">" at bounding box center [473, 398] width 29 height 28
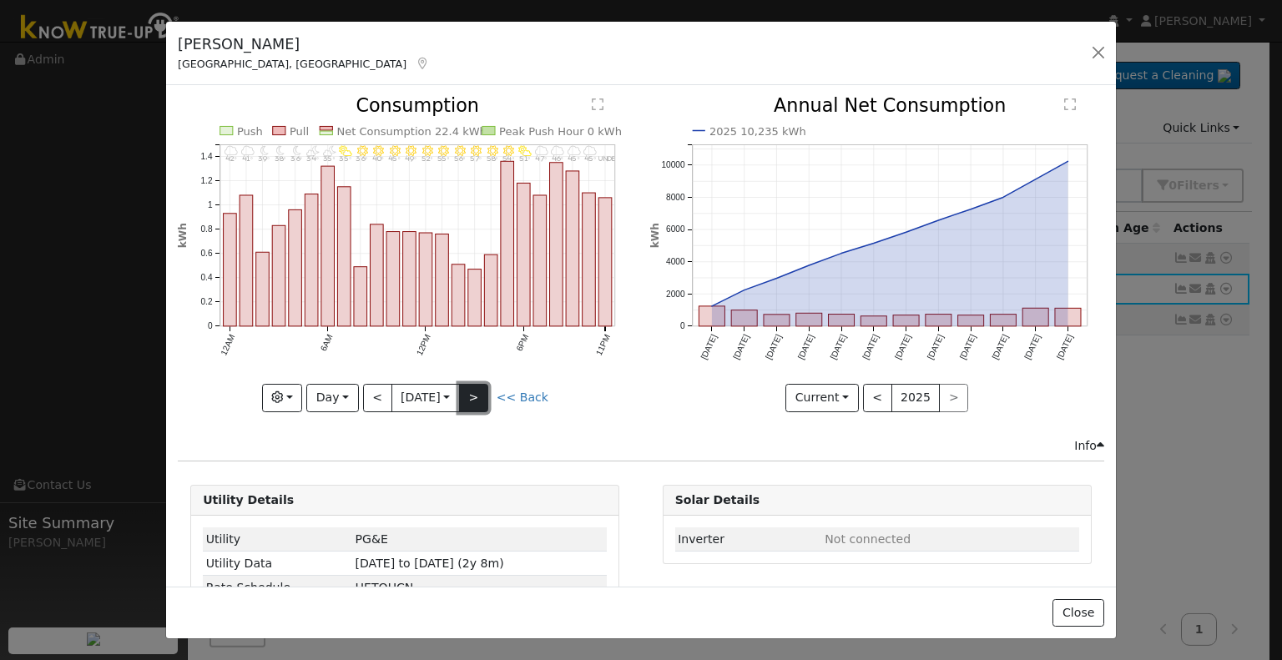
click at [474, 390] on button ">" at bounding box center [473, 398] width 29 height 28
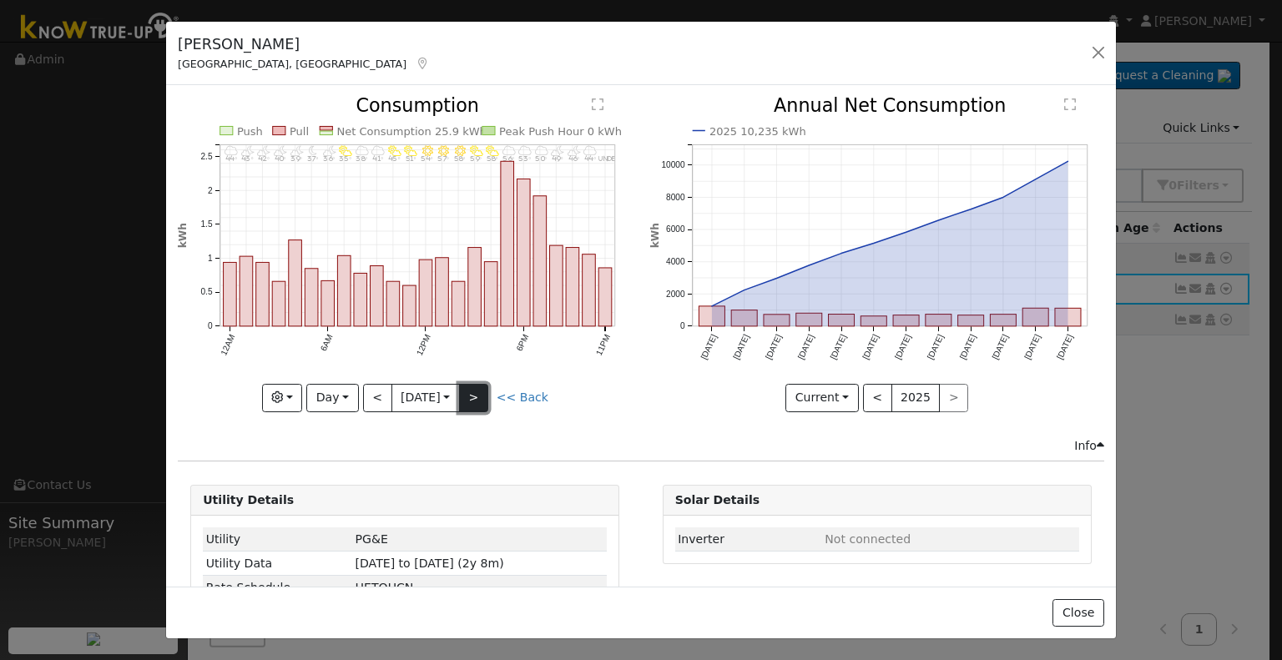
click at [474, 390] on button ">" at bounding box center [473, 398] width 29 height 28
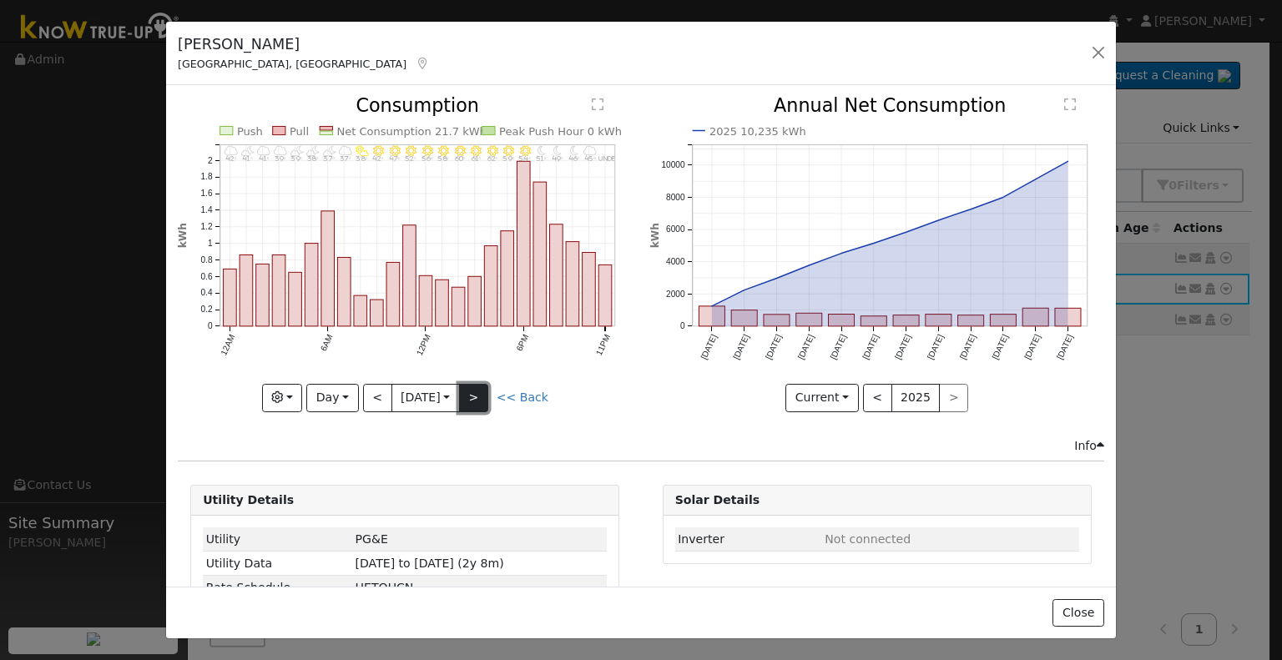
click at [474, 390] on button ">" at bounding box center [473, 398] width 29 height 28
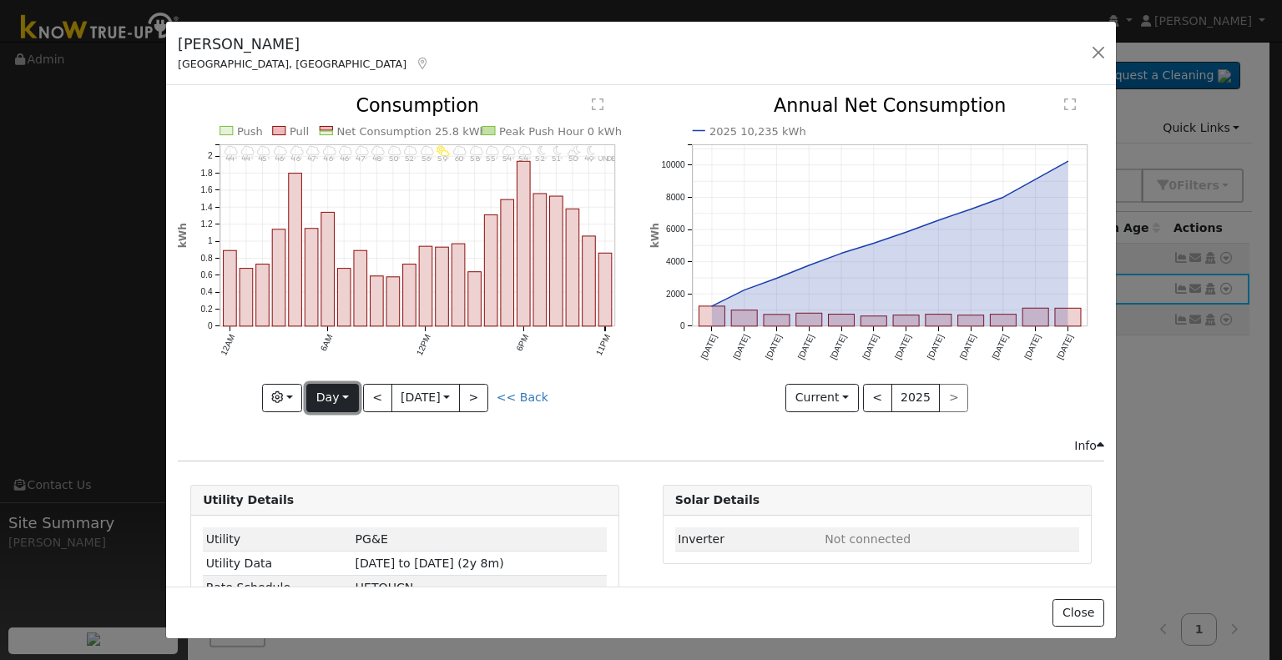
click at [325, 391] on button "Day" at bounding box center [332, 398] width 52 height 28
click at [347, 469] on link "Month" at bounding box center [365, 477] width 116 height 23
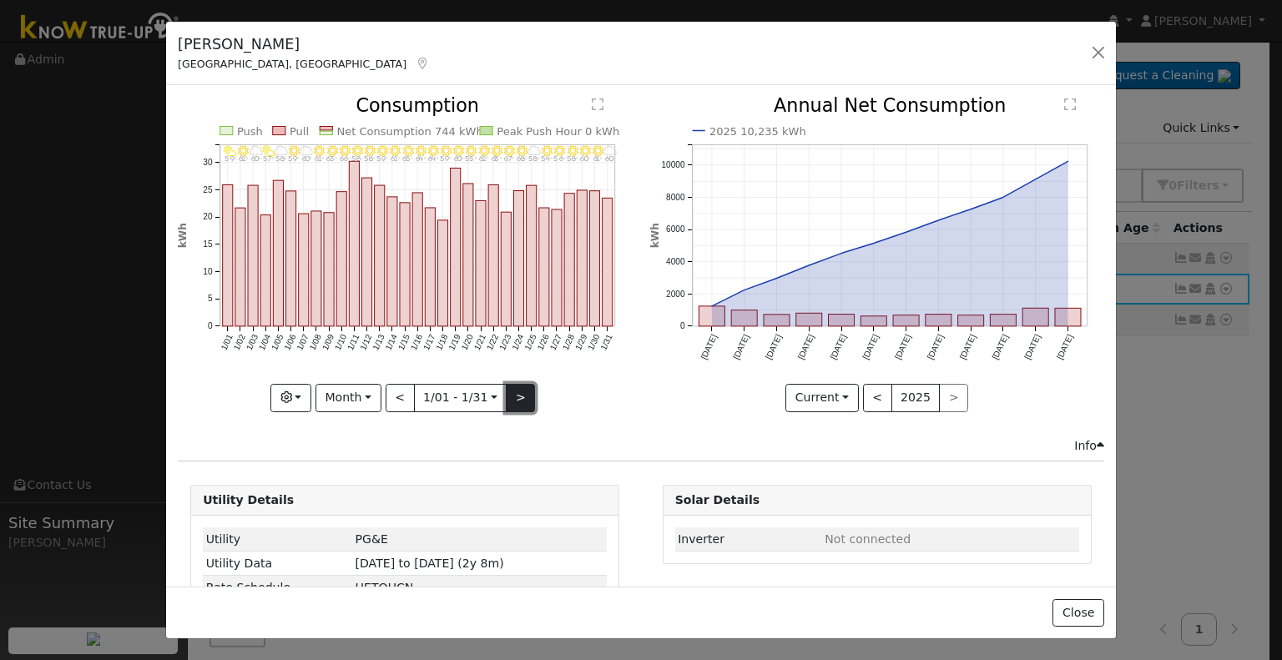
click at [521, 396] on button ">" at bounding box center [520, 398] width 29 height 28
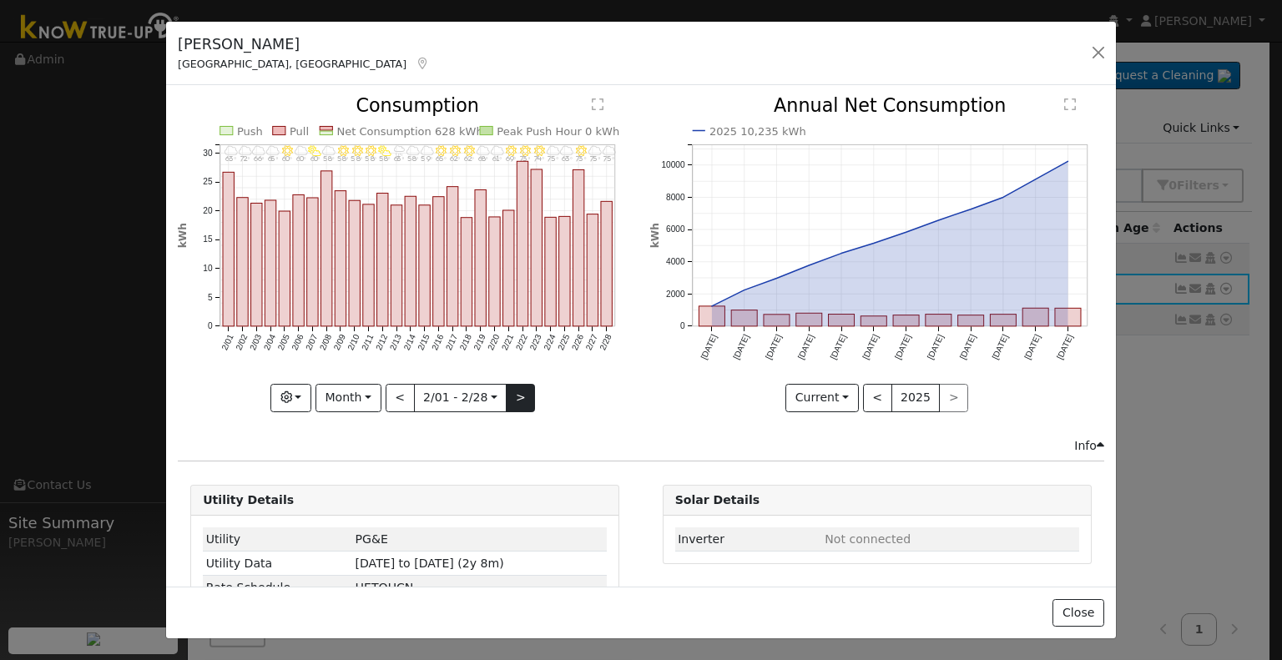
click at [521, 396] on div "2/28 - Cloudy 75° 2/27 - Cloudy 75° 2/26 - Clear 73° 2/25 - Cloudy 63° 2/24 - M…" at bounding box center [405, 254] width 454 height 315
click at [521, 396] on button ">" at bounding box center [520, 398] width 29 height 28
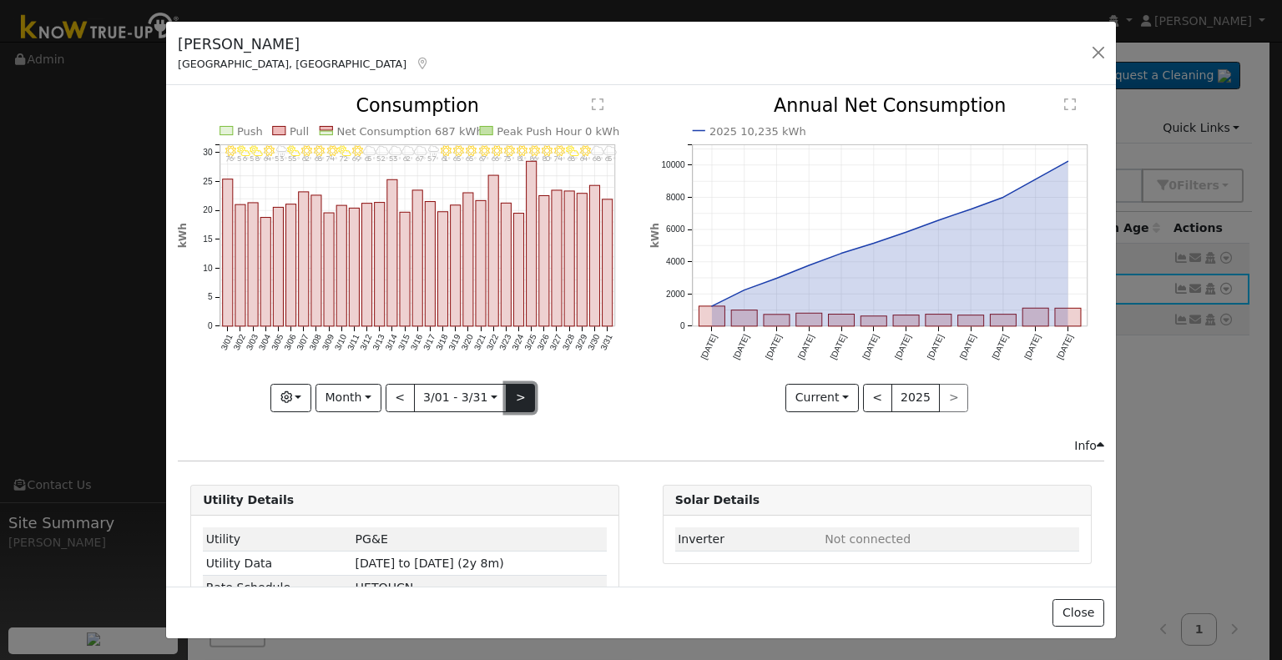
click at [521, 396] on button ">" at bounding box center [520, 398] width 29 height 28
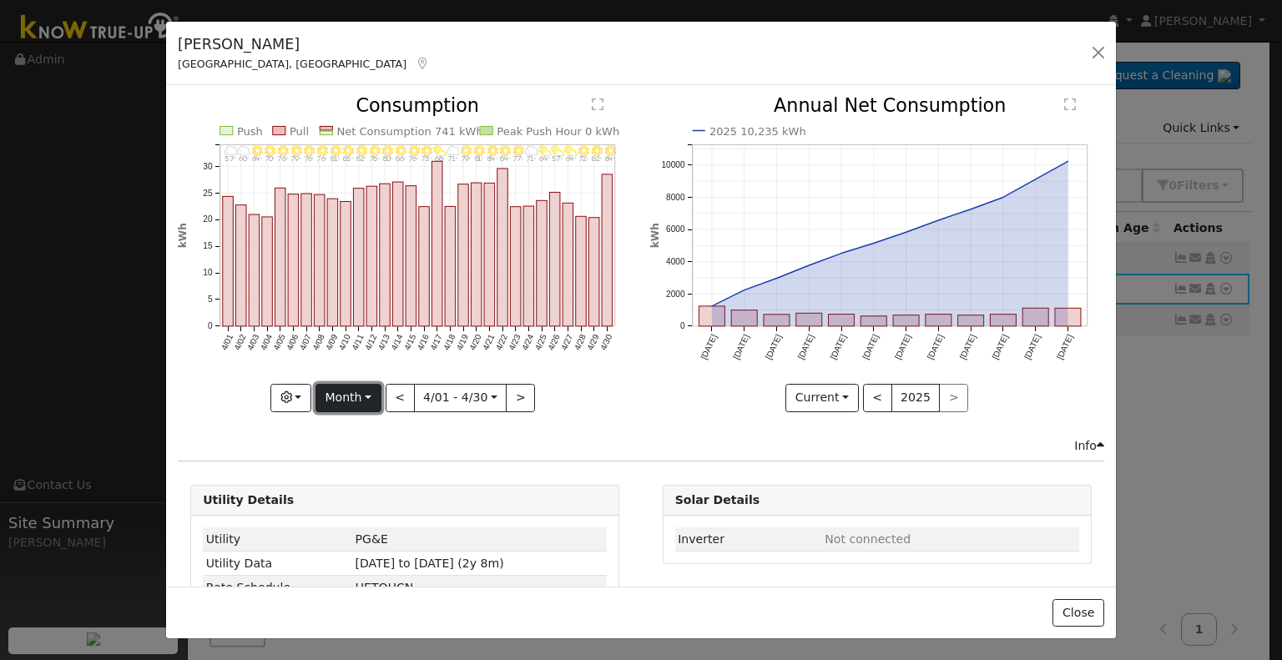
click at [364, 388] on button "Month" at bounding box center [348, 398] width 66 height 28
click at [357, 492] on link "Year" at bounding box center [374, 501] width 116 height 23
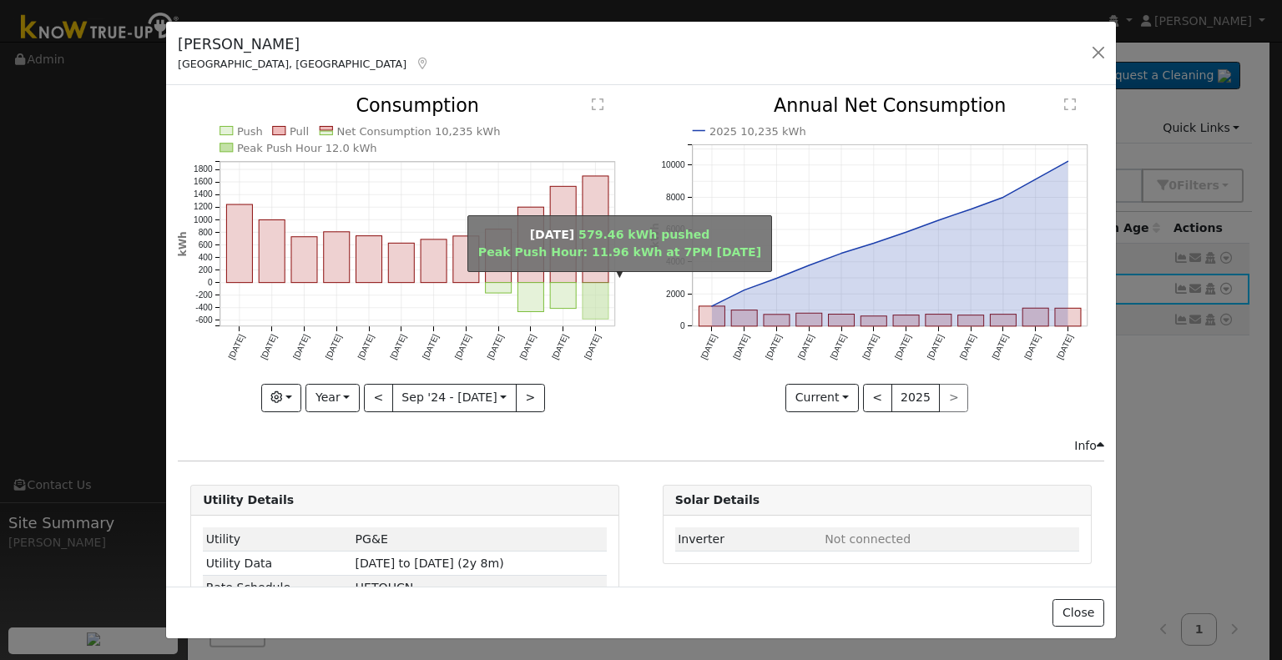
click at [597, 283] on rect "onclick=""" at bounding box center [595, 301] width 26 height 37
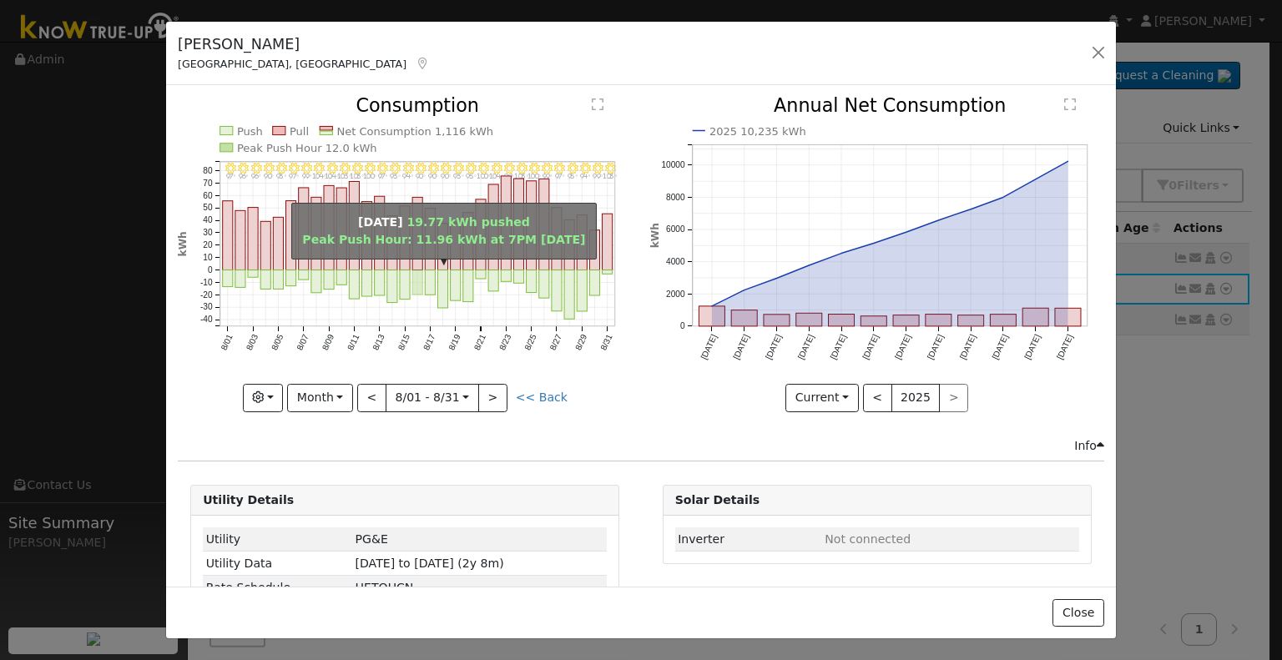
click at [412, 277] on rect "onclick=""" at bounding box center [417, 282] width 10 height 24
type input "2025-08-16"
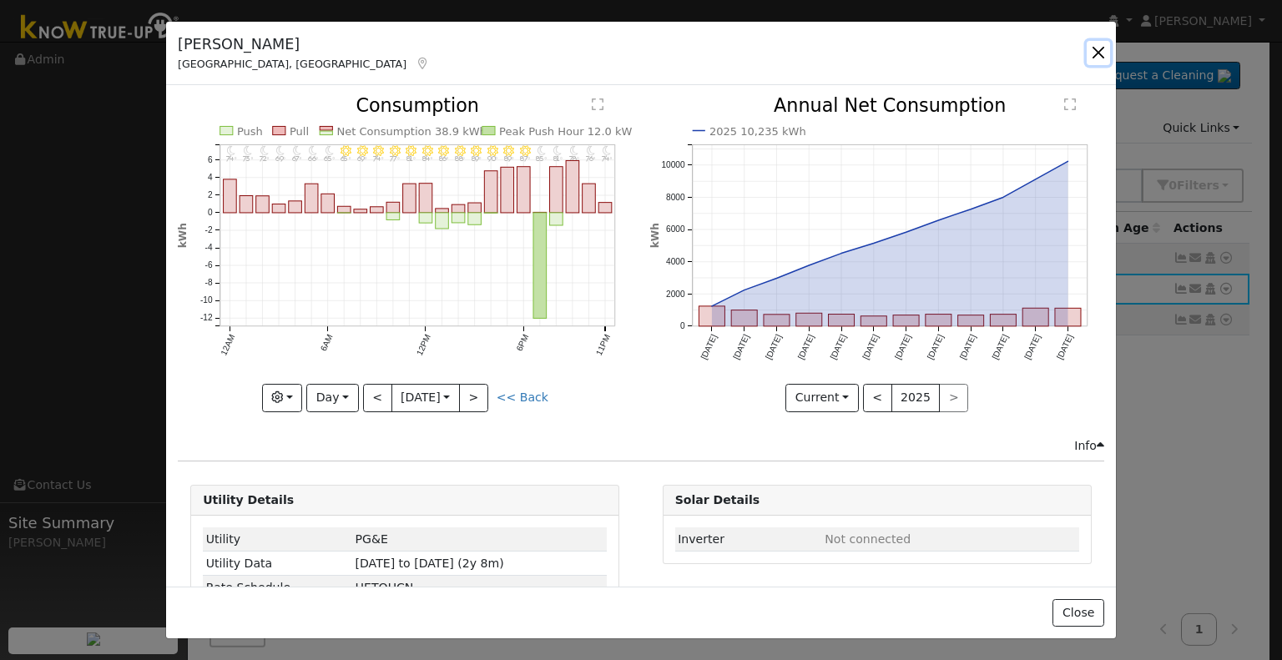
click at [1100, 49] on button "button" at bounding box center [1097, 52] width 23 height 23
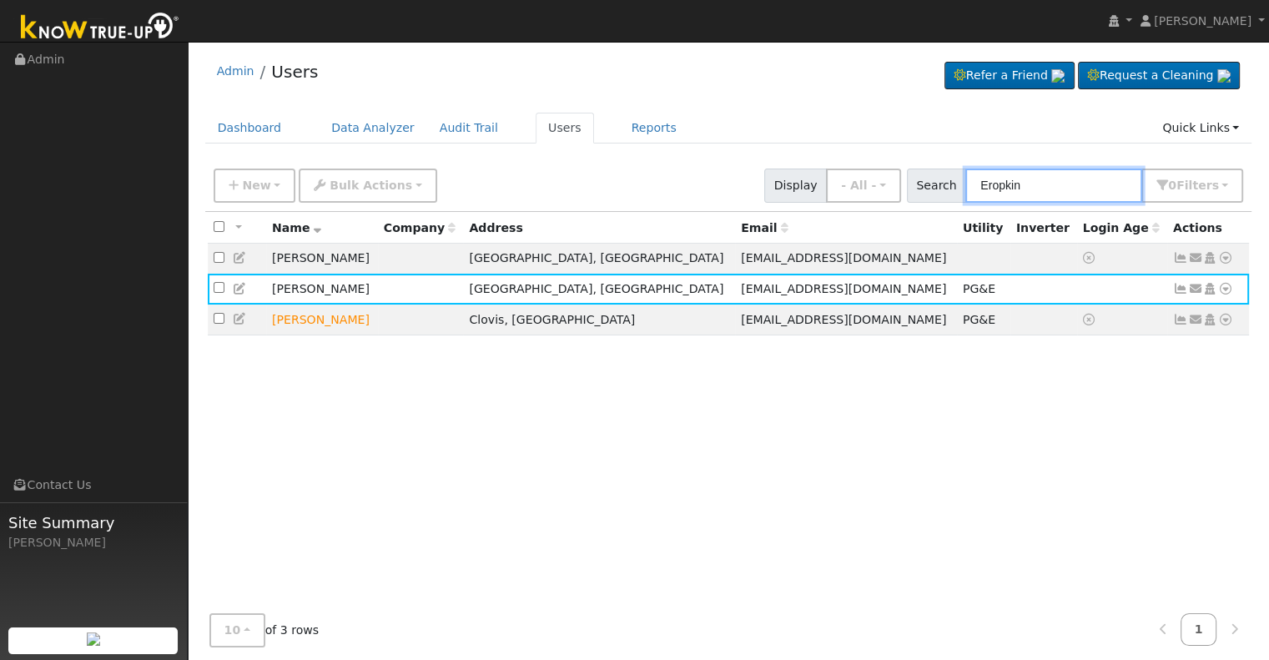
drag, startPoint x: 1053, startPoint y: 183, endPoint x: 923, endPoint y: 191, distance: 130.4
click at [923, 191] on div "Search Eropkin 0 Filter s Role Show - All - Show Leads Admin Billing Admin Acco…" at bounding box center [1075, 186] width 337 height 34
